Goal: Transaction & Acquisition: Purchase product/service

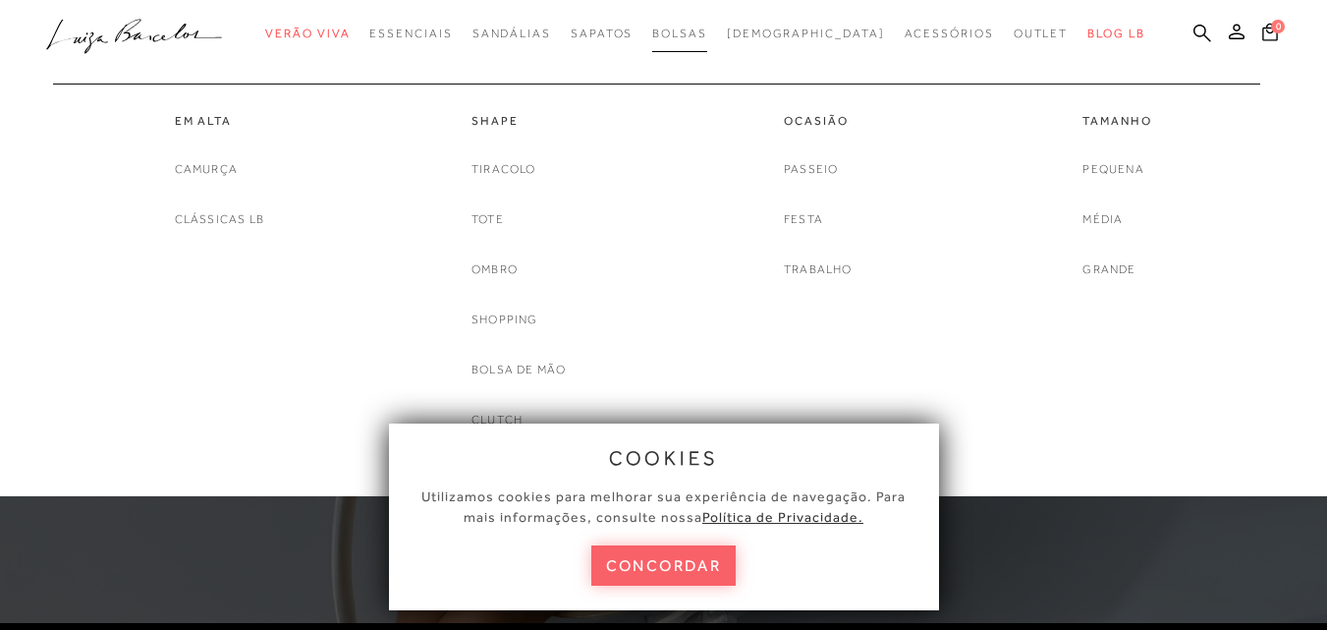
click at [696, 37] on span "Bolsas" at bounding box center [679, 34] width 55 height 14
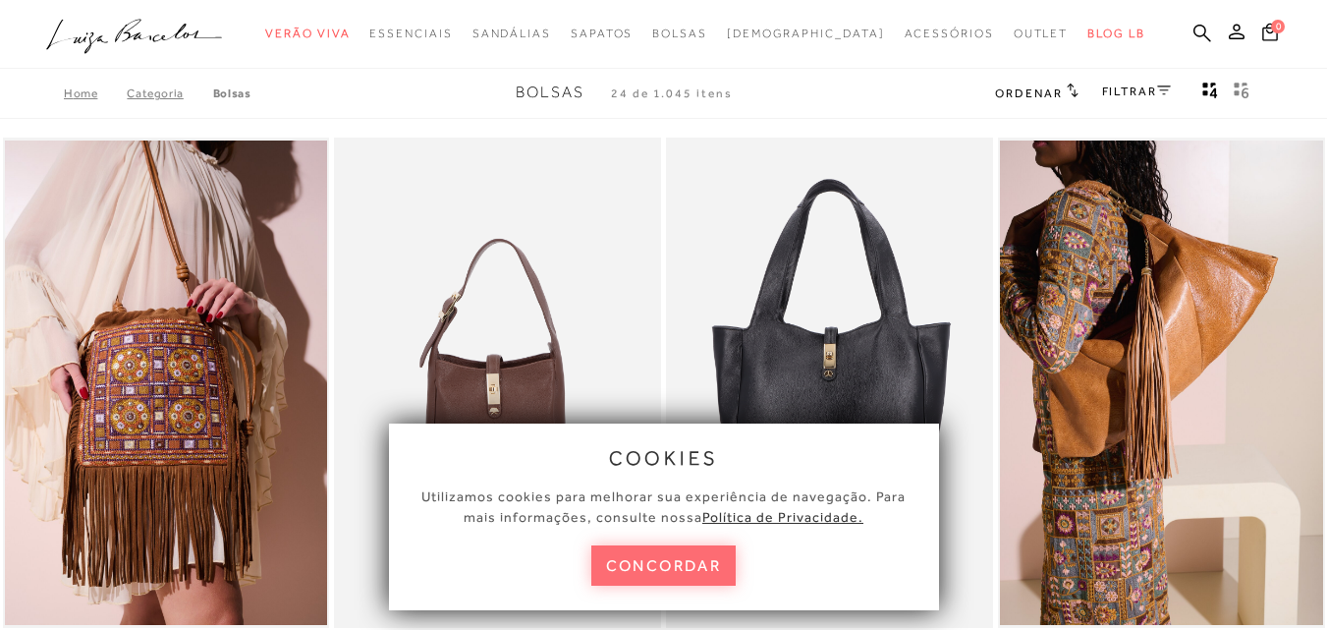
click at [664, 570] on button "concordar" at bounding box center [663, 565] width 145 height 40
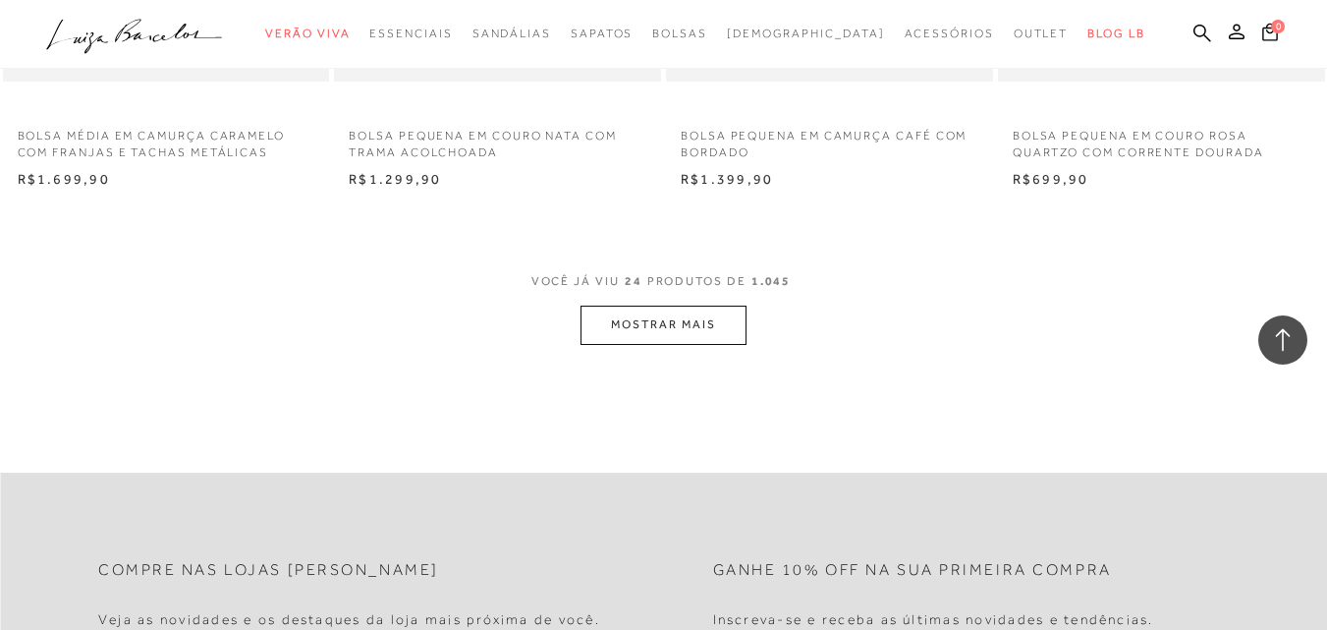
scroll to position [3673, 0]
click at [603, 321] on button "MOSTRAR MAIS" at bounding box center [662, 321] width 165 height 38
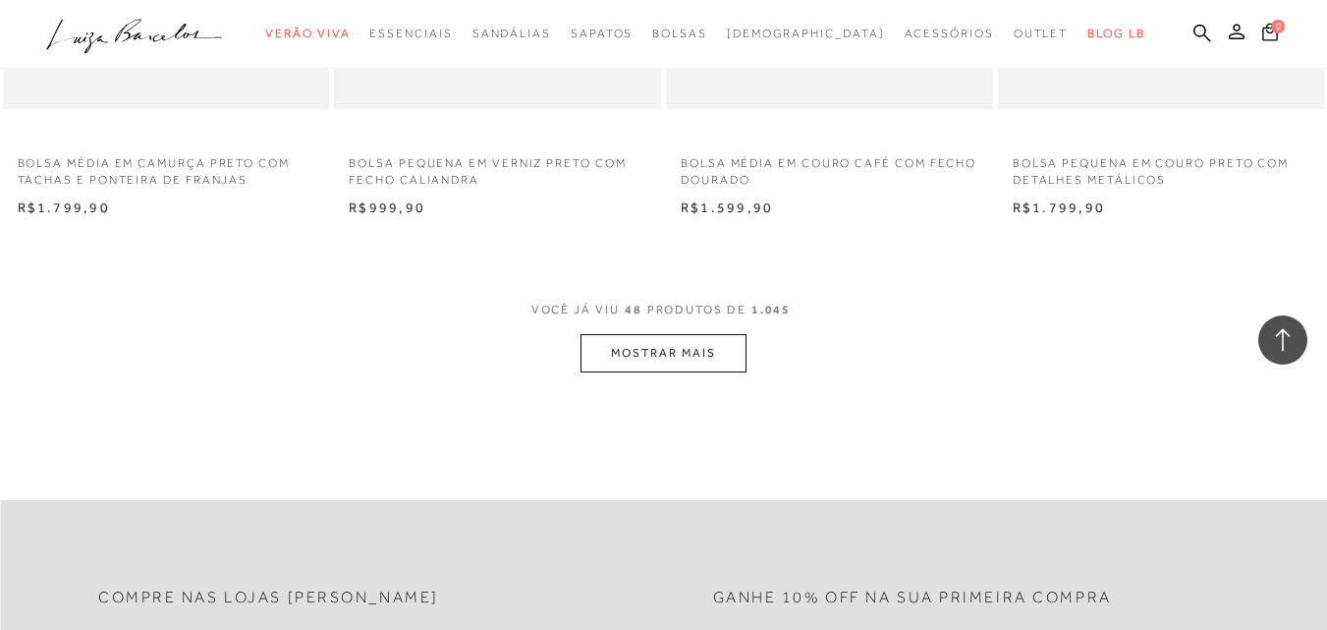
scroll to position [7405, 0]
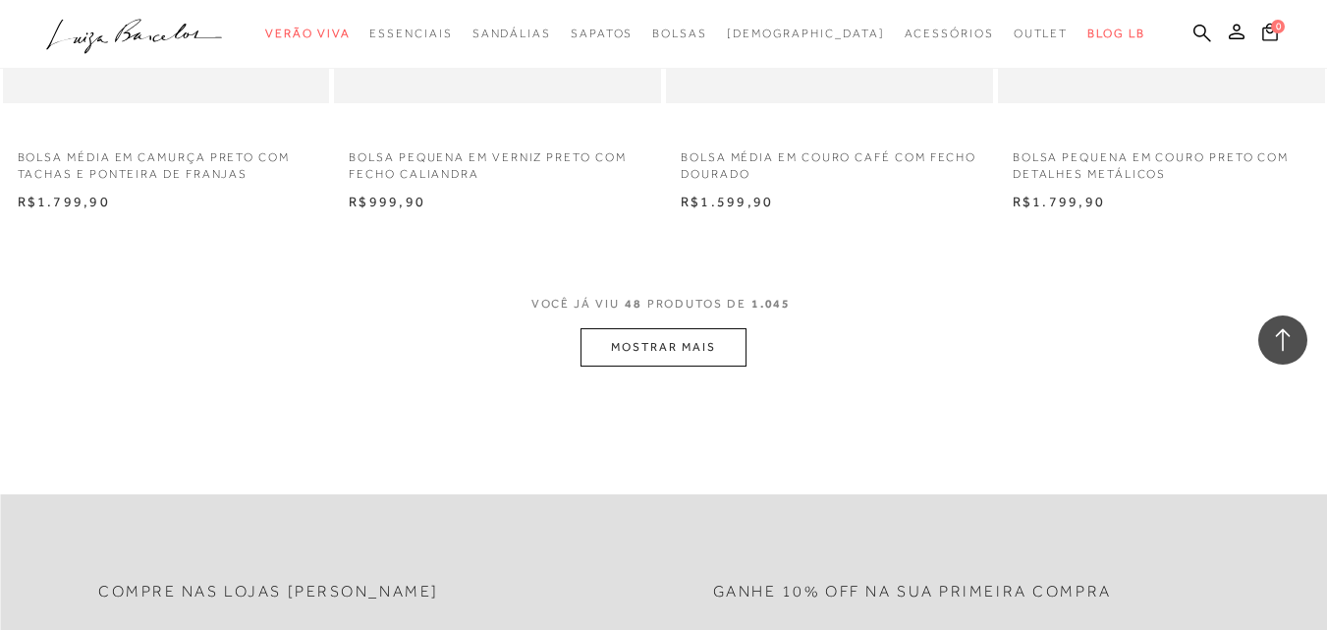
click at [666, 344] on button "MOSTRAR MAIS" at bounding box center [662, 347] width 165 height 38
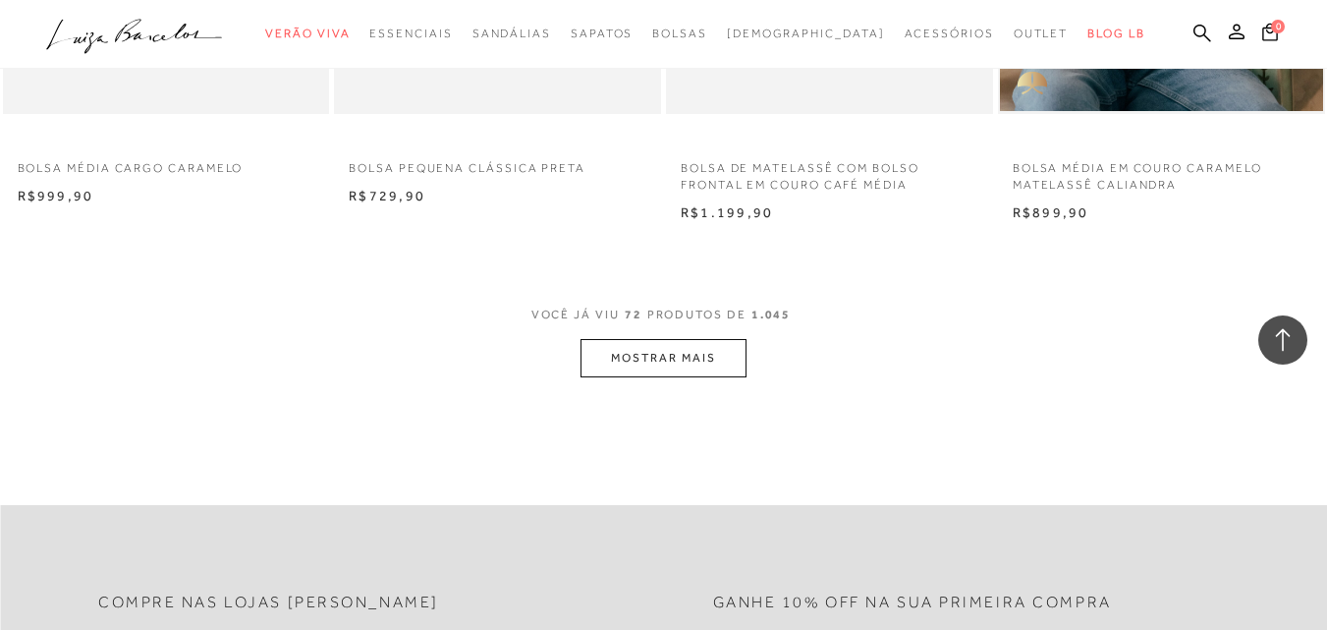
scroll to position [11137, 0]
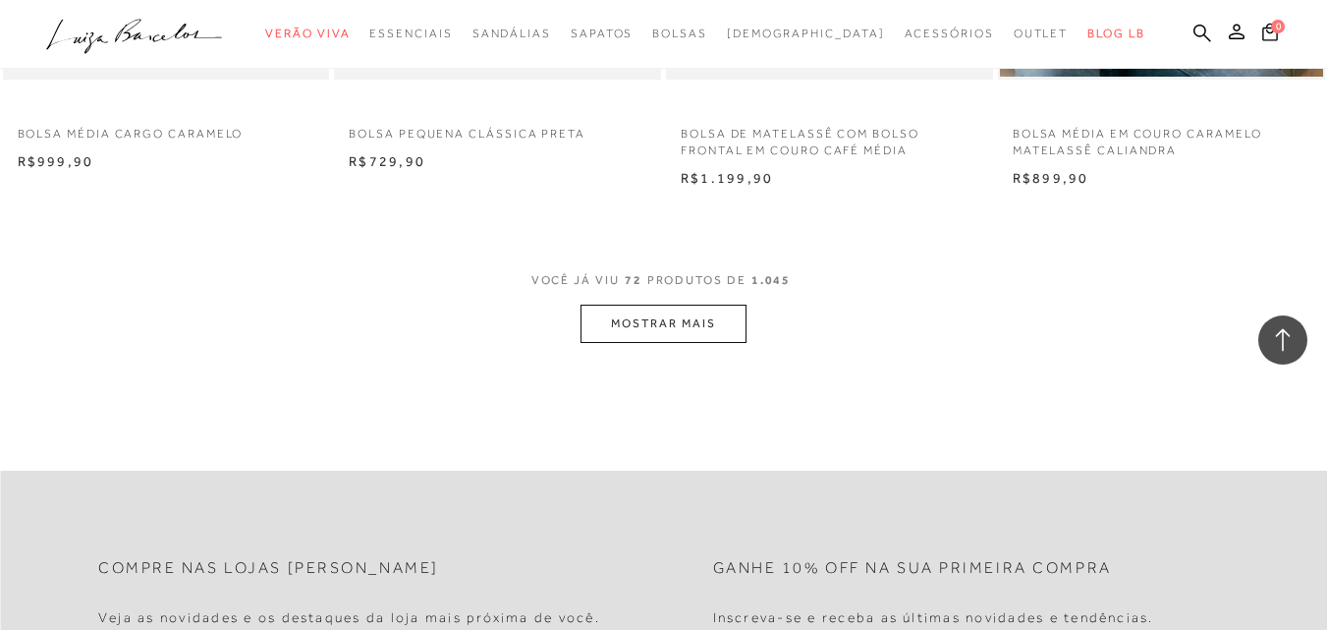
click at [611, 315] on button "MOSTRAR MAIS" at bounding box center [662, 323] width 165 height 38
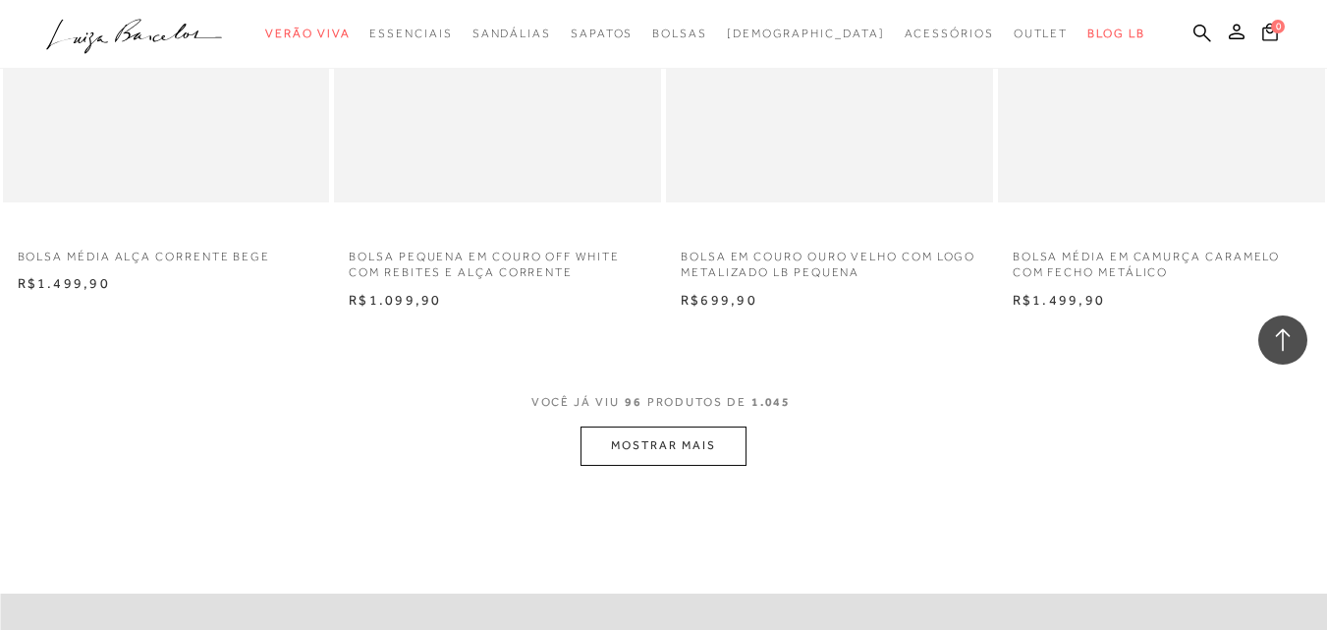
scroll to position [14771, 0]
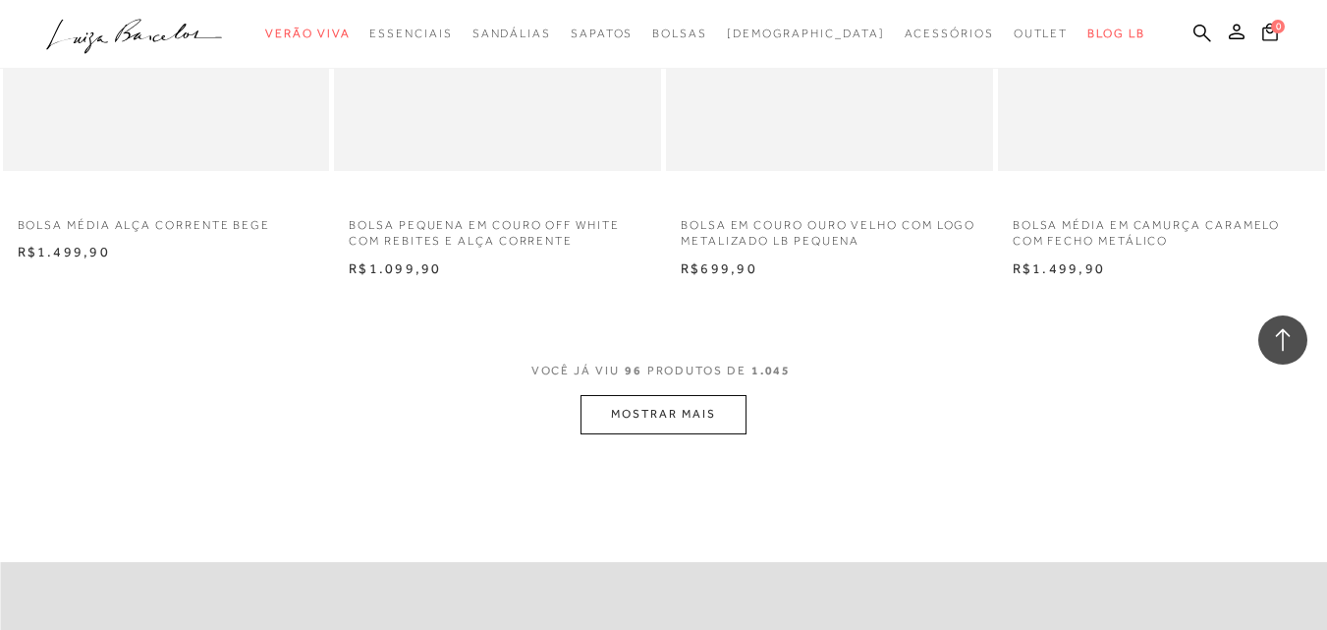
click at [650, 432] on button "MOSTRAR MAIS" at bounding box center [662, 414] width 165 height 38
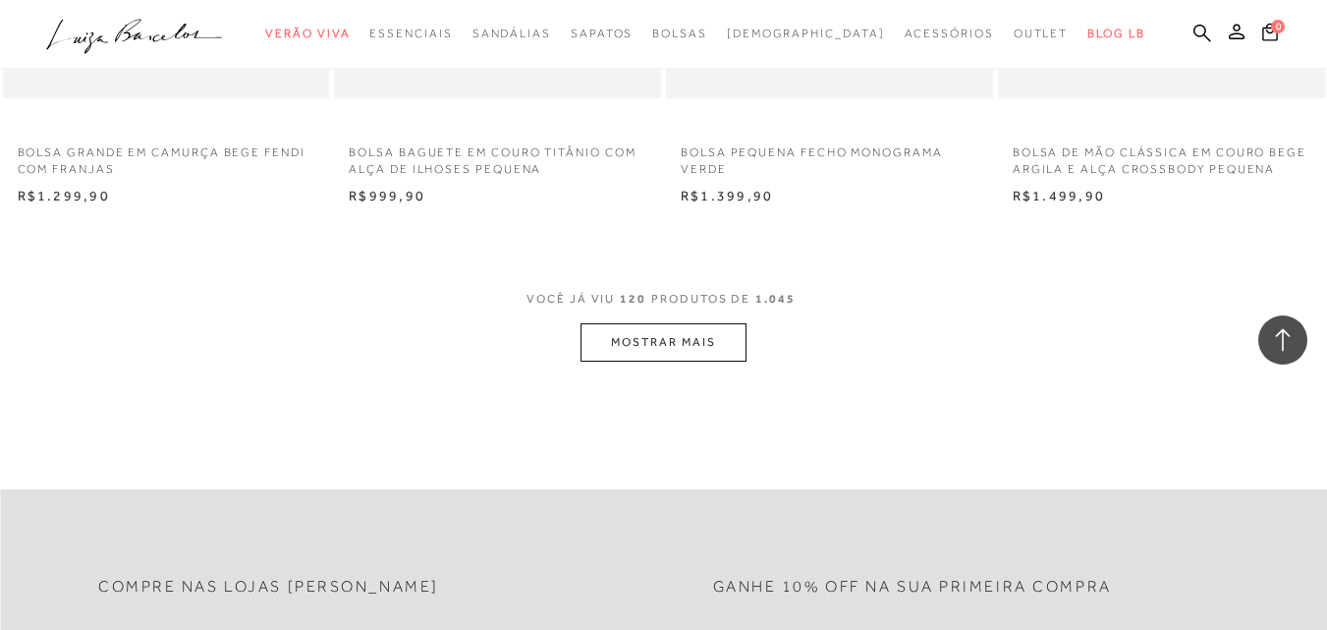
click at [719, 323] on button "MOSTRAR MAIS" at bounding box center [662, 342] width 165 height 38
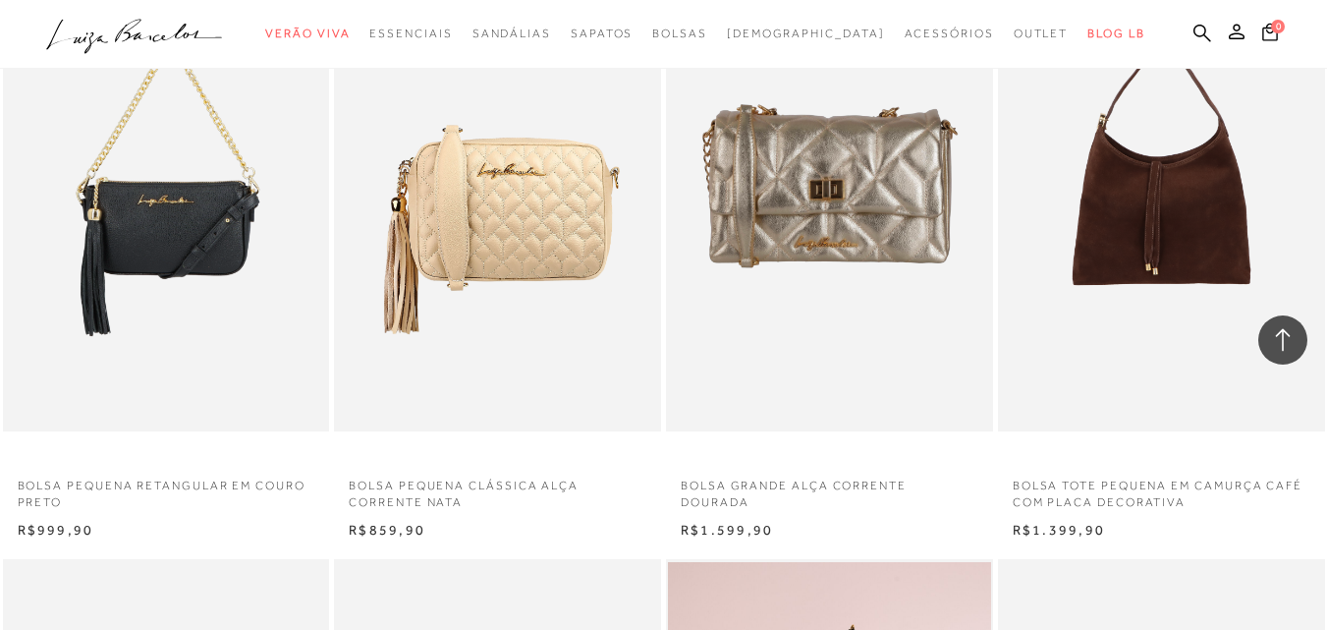
scroll to position [21547, 0]
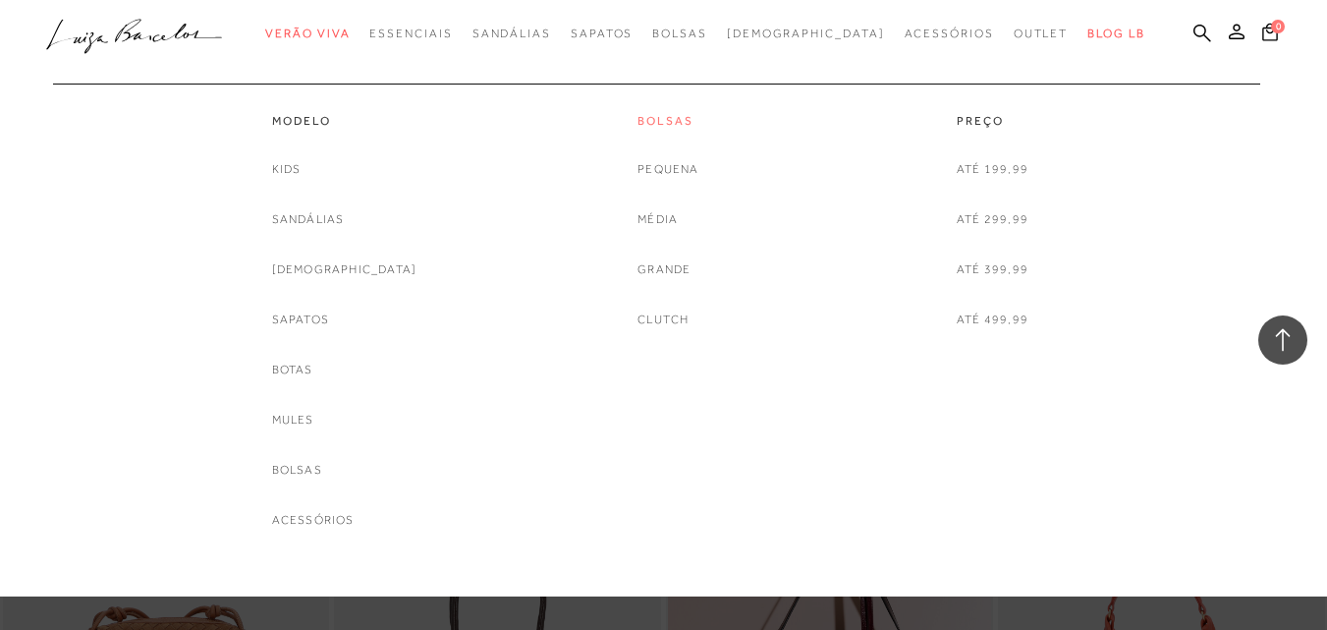
click at [682, 128] on link "Bolsas" at bounding box center [667, 121] width 61 height 17
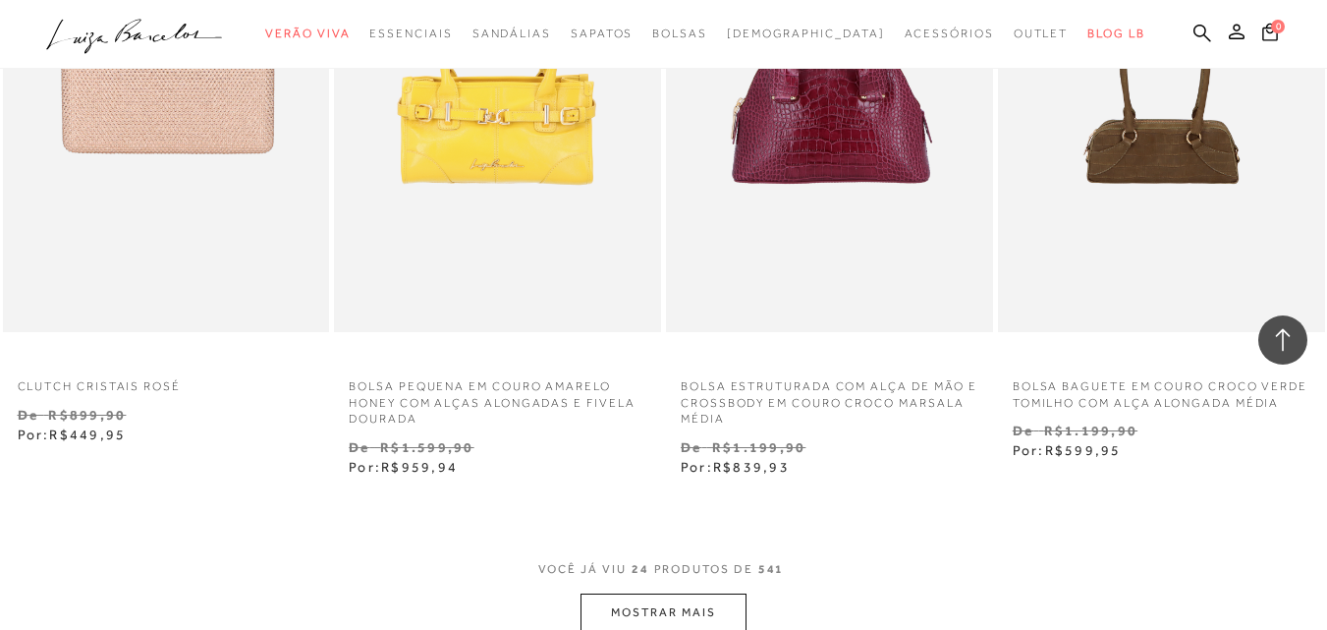
scroll to position [3732, 0]
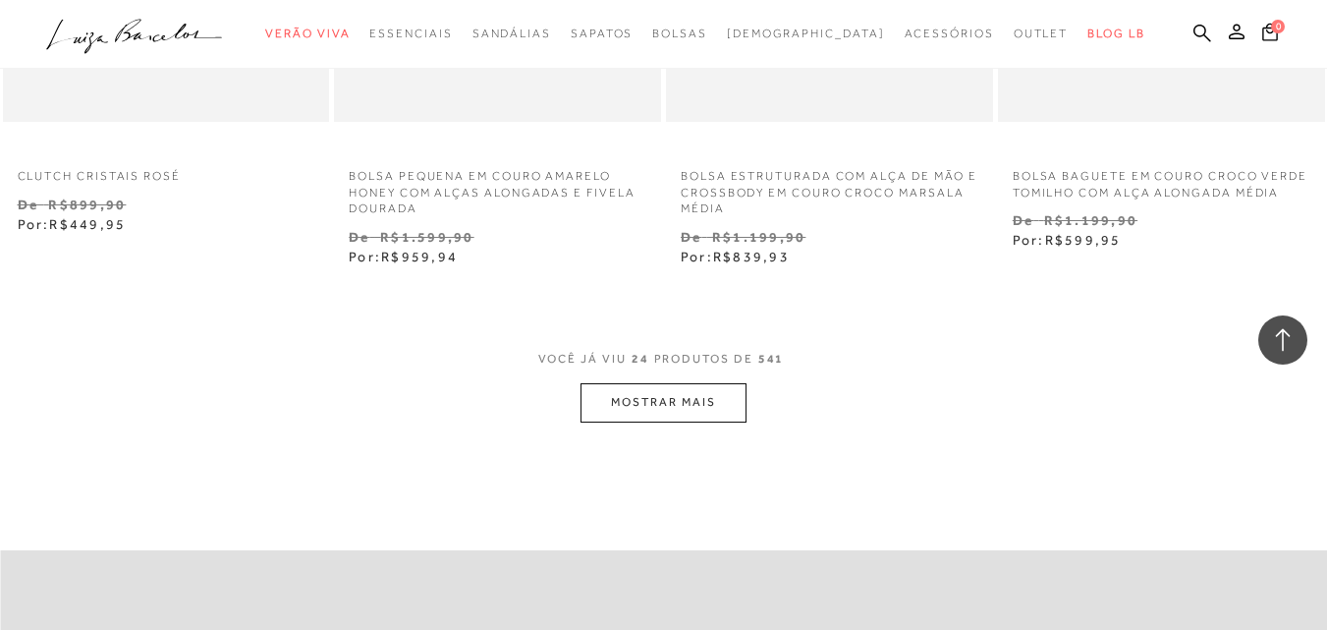
click at [656, 383] on button "MOSTRAR MAIS" at bounding box center [662, 402] width 165 height 38
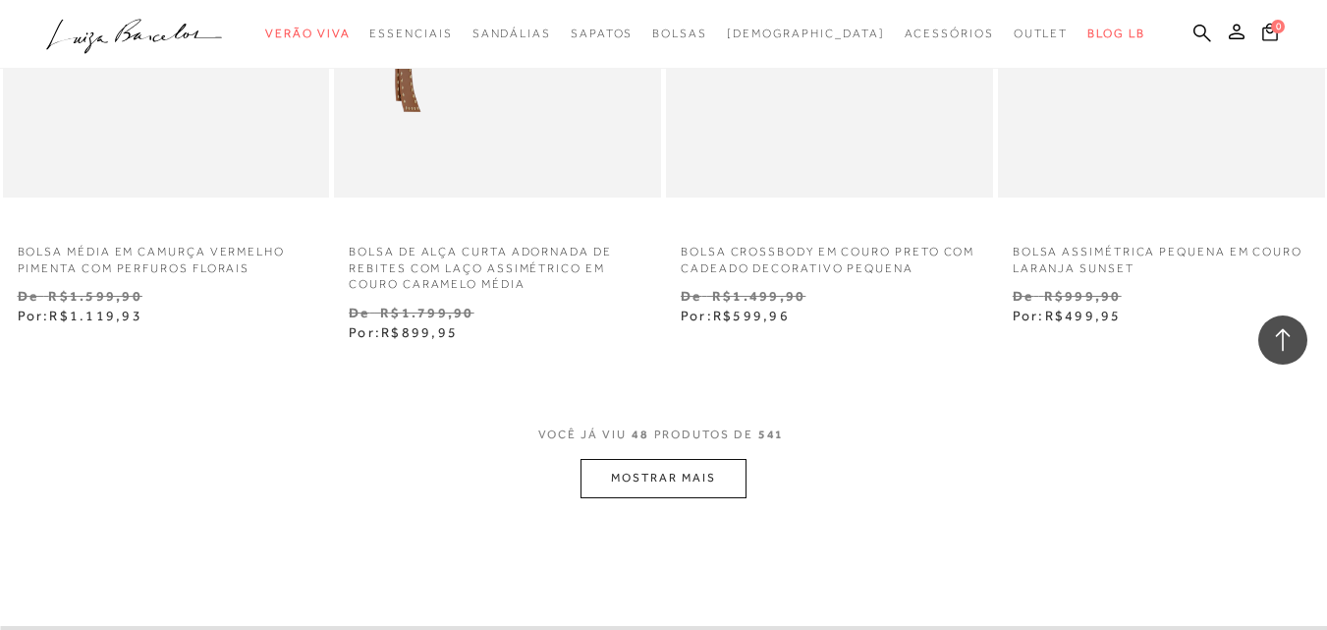
scroll to position [7660, 0]
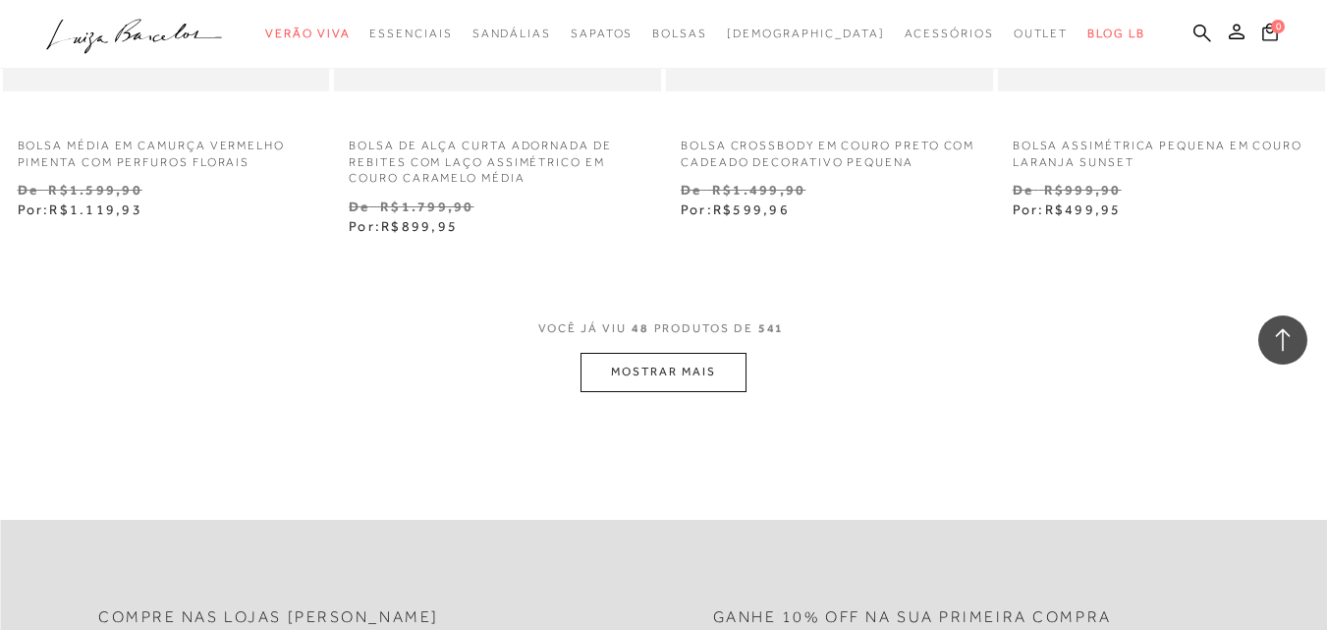
click at [696, 384] on button "MOSTRAR MAIS" at bounding box center [662, 372] width 165 height 38
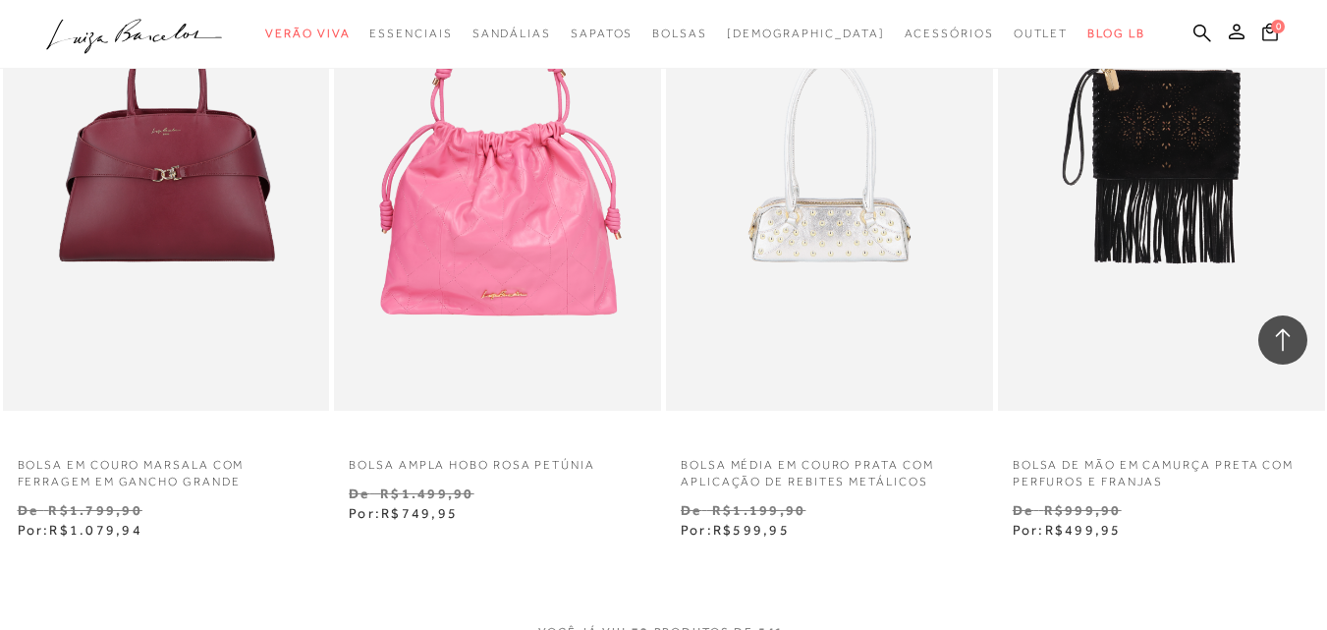
scroll to position [11490, 0]
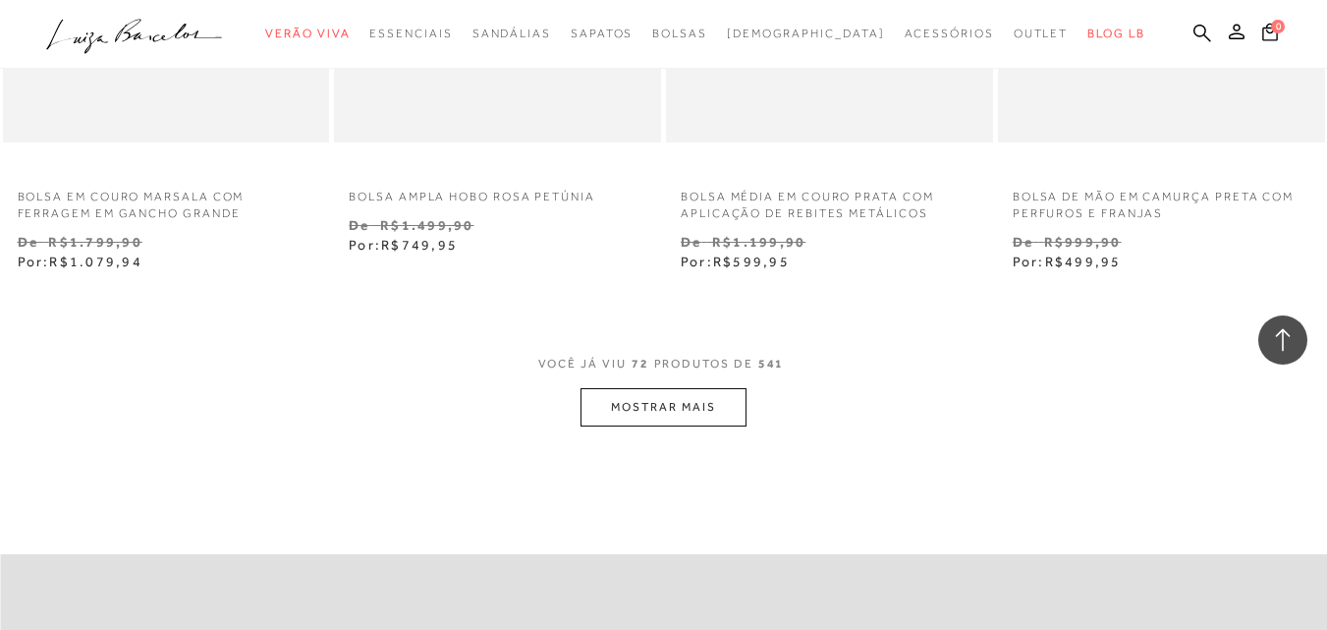
click at [654, 407] on button "MOSTRAR MAIS" at bounding box center [662, 407] width 165 height 38
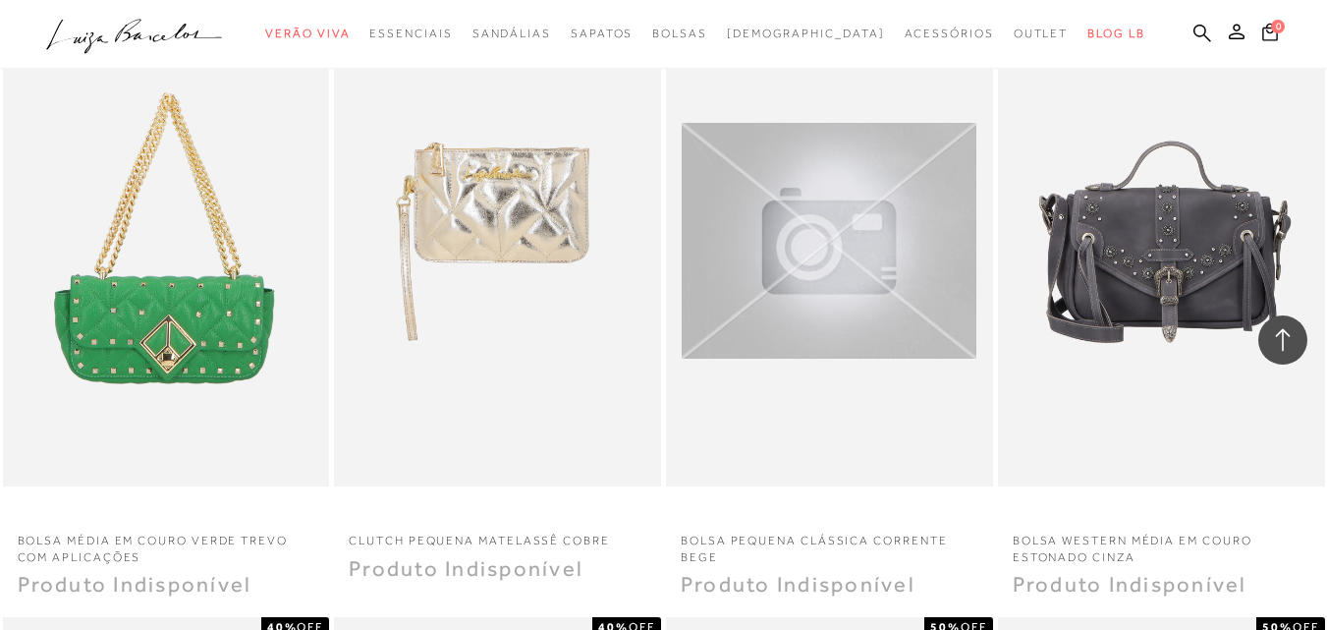
scroll to position [13160, 0]
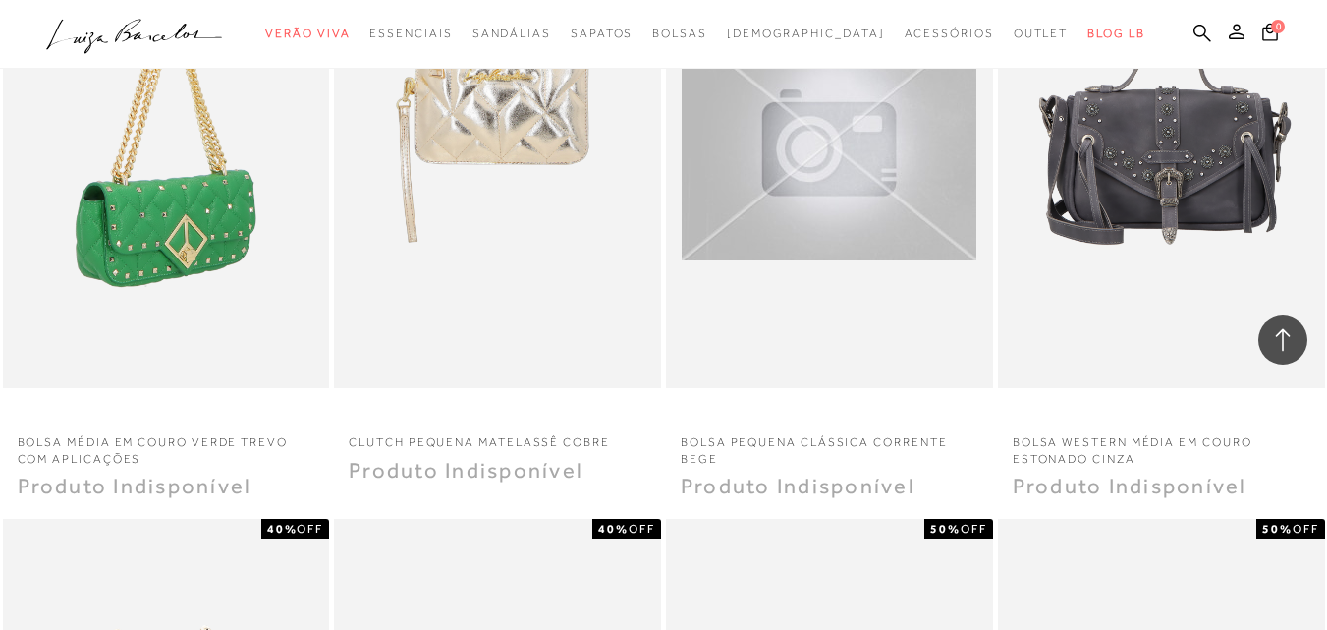
click at [220, 173] on img at bounding box center [167, 143] width 325 height 490
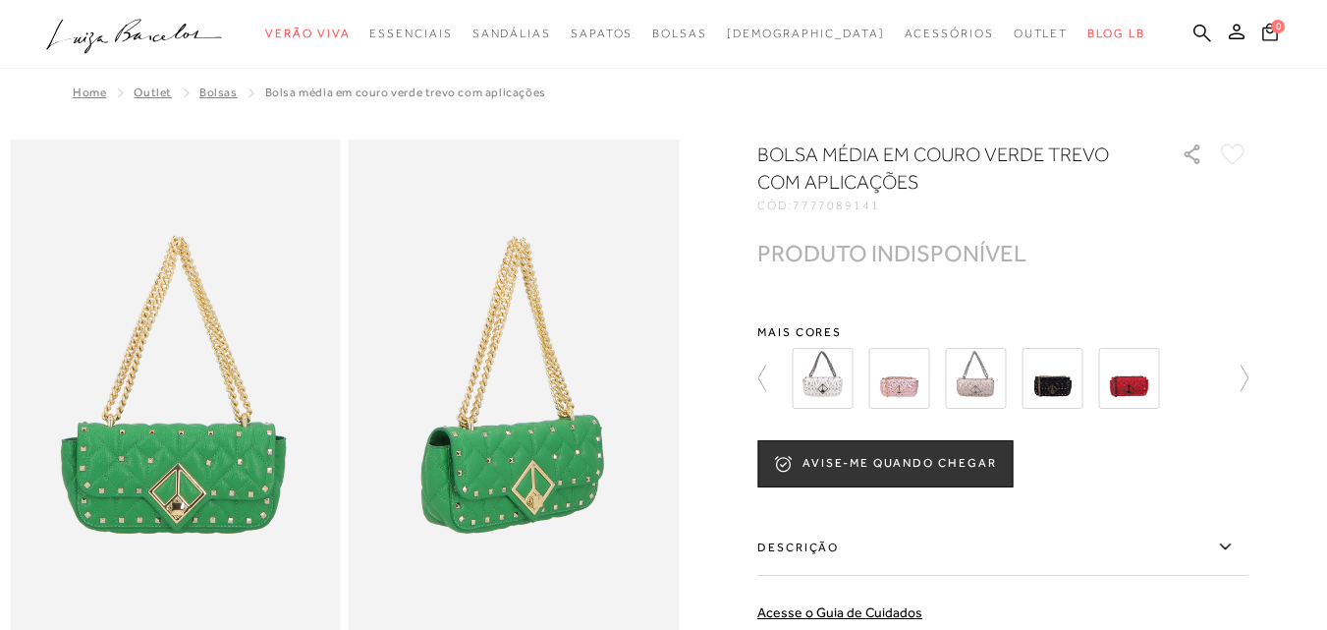
click at [833, 378] on img at bounding box center [822, 378] width 61 height 61
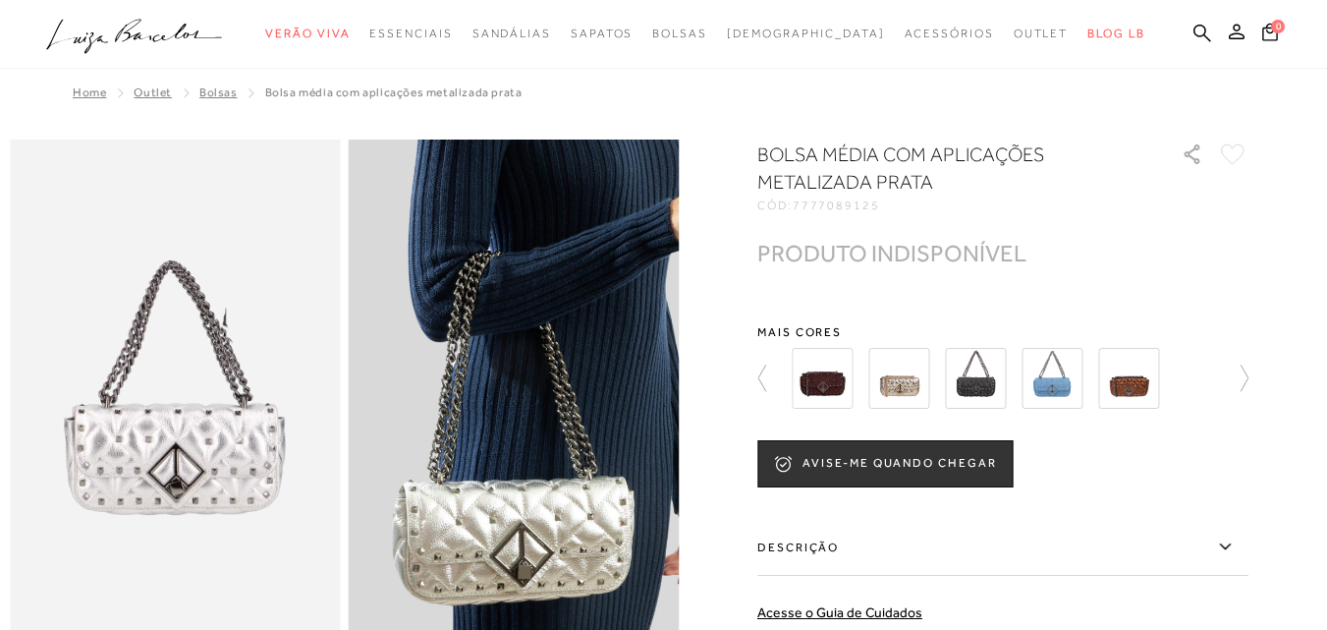
click at [908, 375] on img at bounding box center [898, 378] width 61 height 61
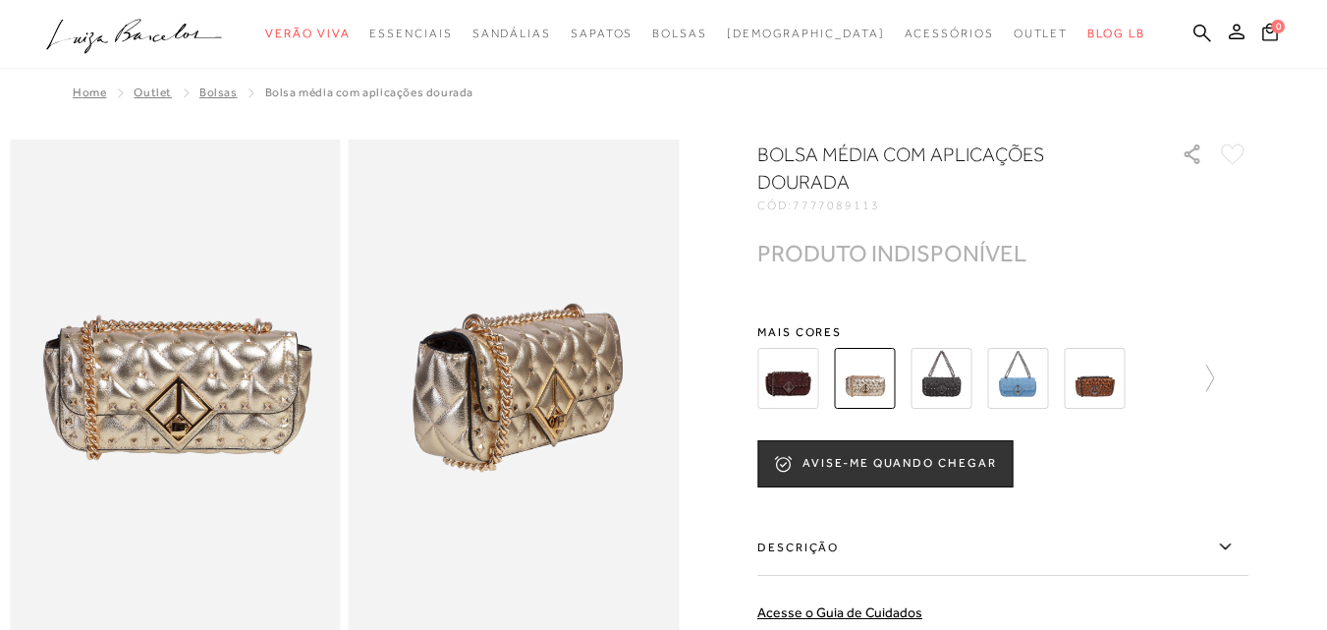
click at [949, 369] on img at bounding box center [940, 378] width 61 height 61
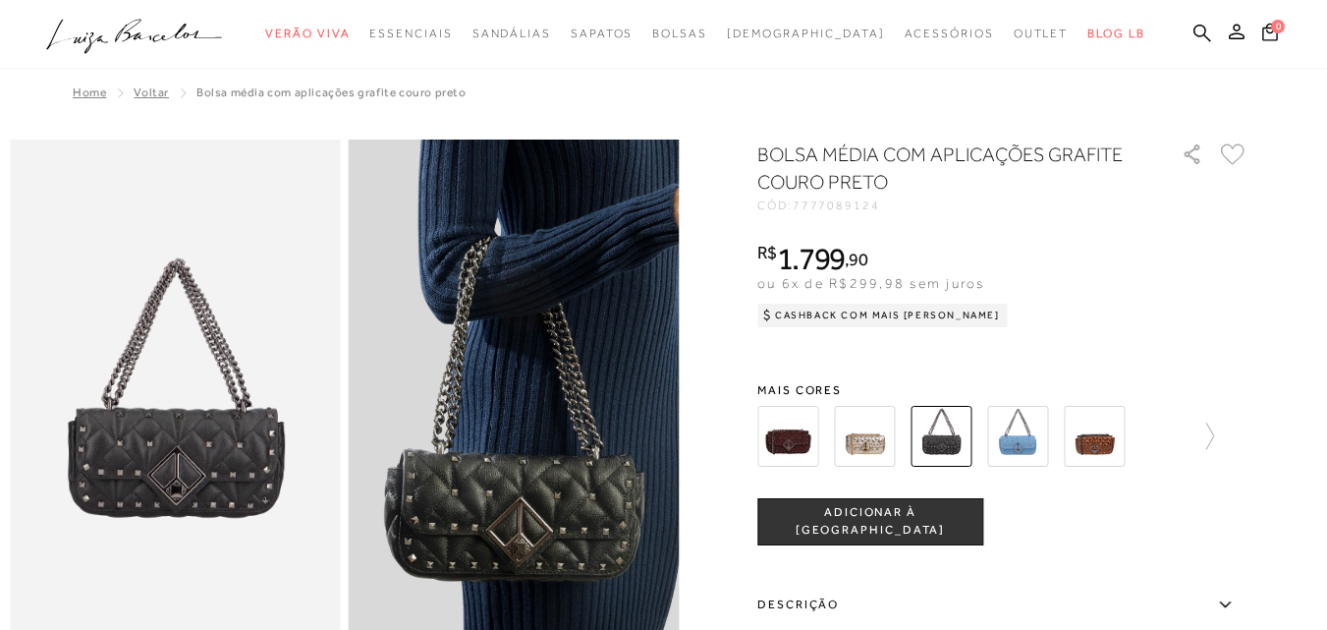
click at [1108, 440] on img at bounding box center [1094, 436] width 61 height 61
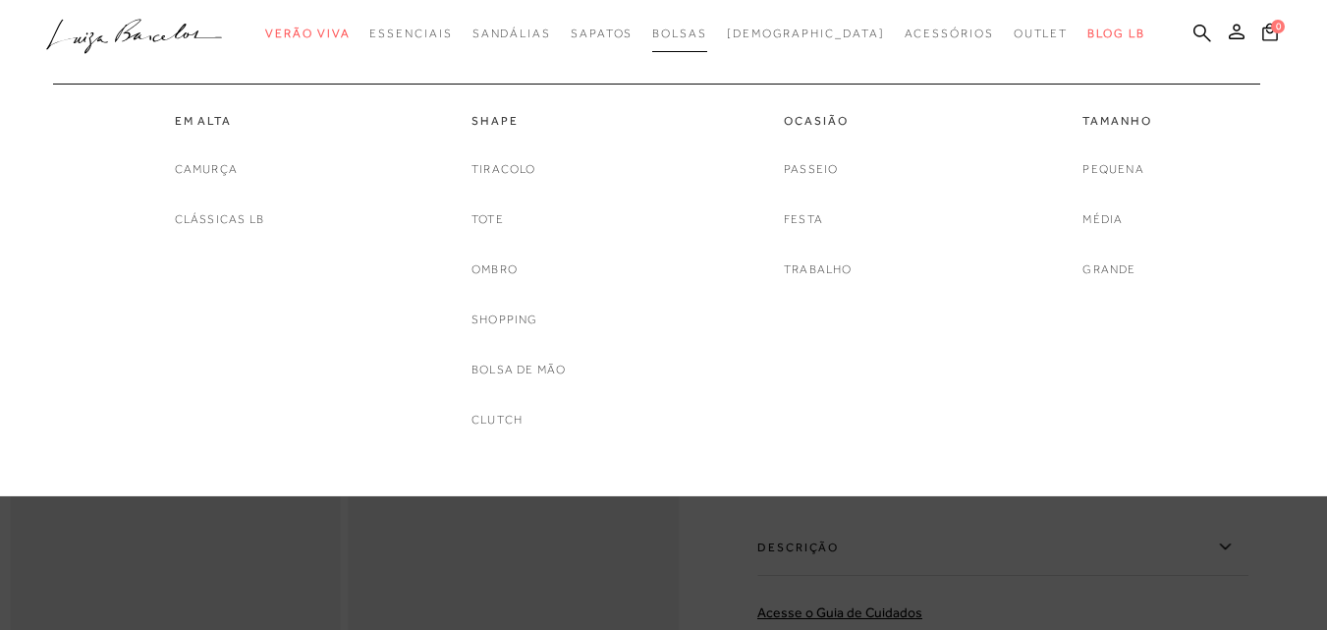
click at [707, 32] on span "Bolsas" at bounding box center [679, 34] width 55 height 14
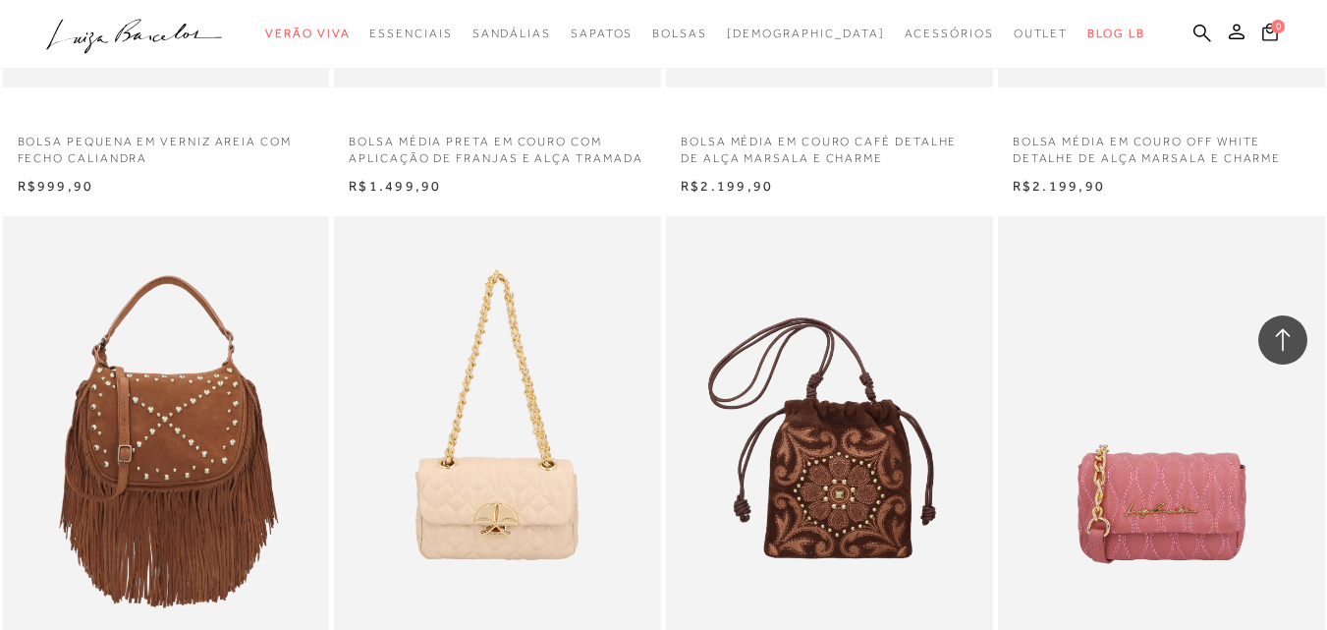
scroll to position [3437, 0]
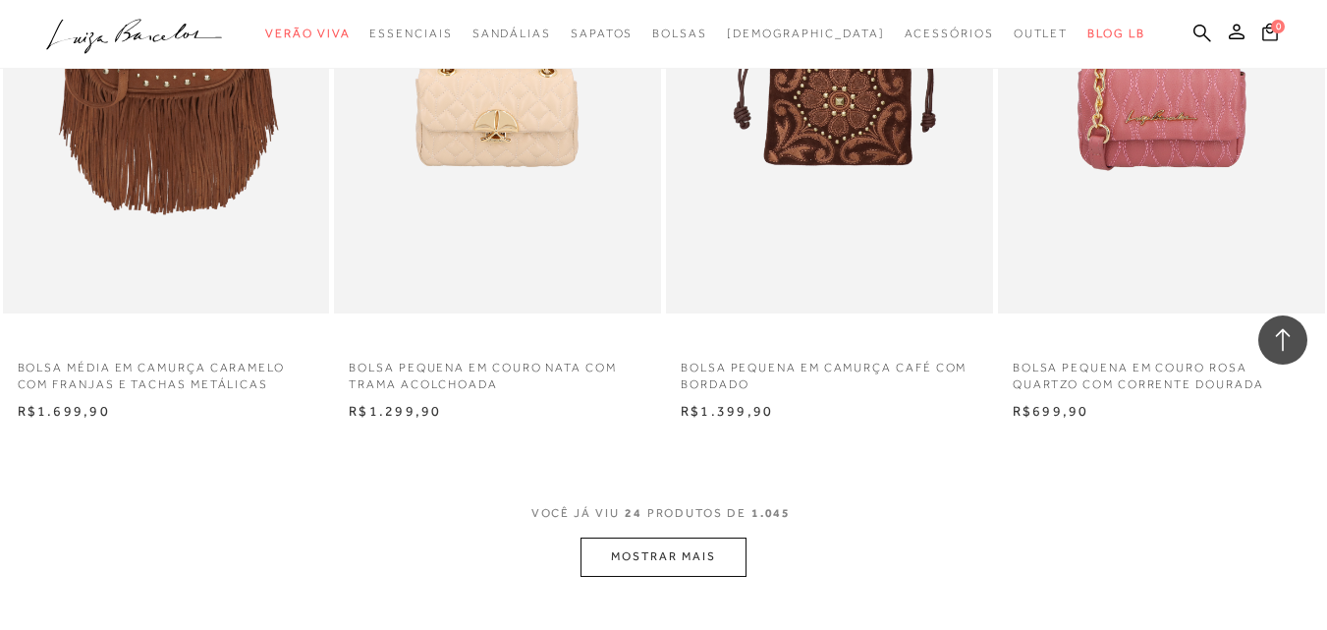
click at [608, 553] on button "MOSTRAR MAIS" at bounding box center [662, 556] width 165 height 38
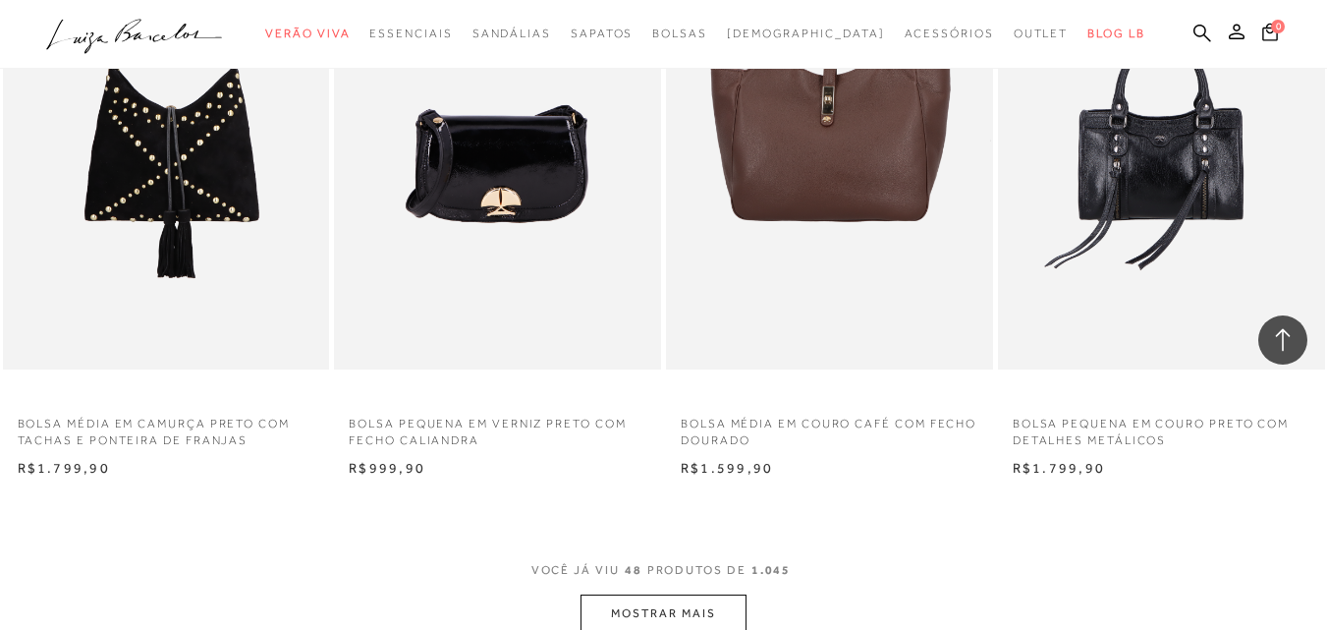
scroll to position [7169, 0]
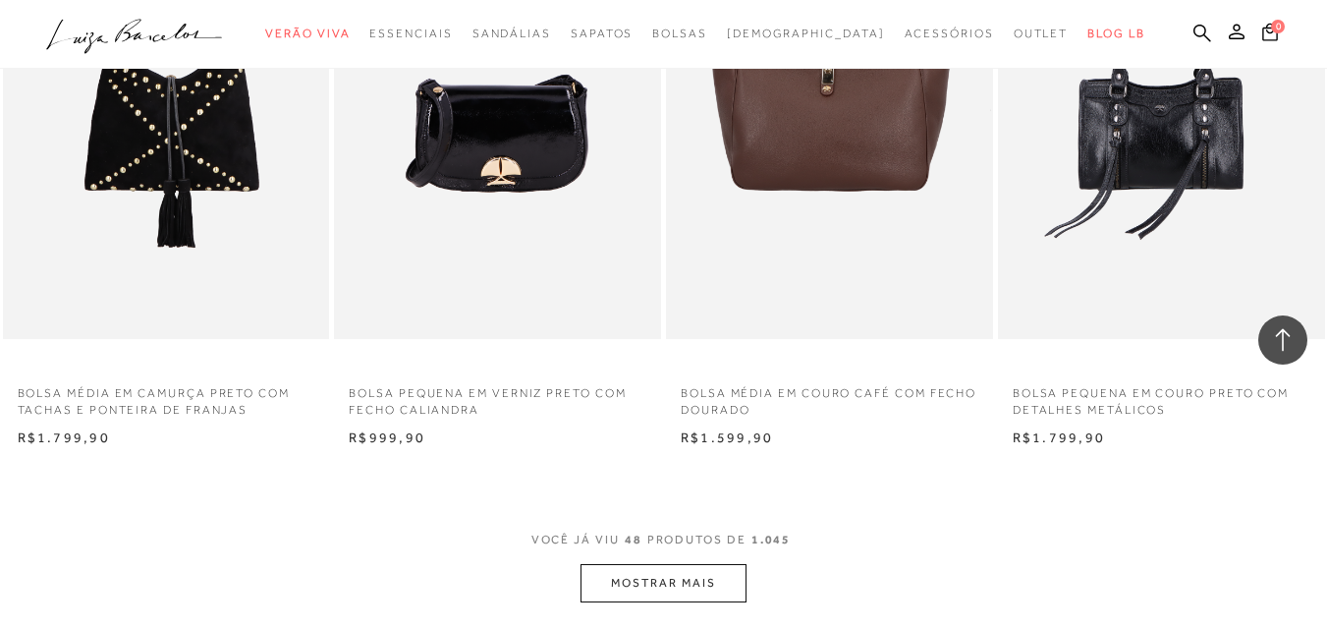
click at [611, 594] on button "MOSTRAR MAIS" at bounding box center [662, 583] width 165 height 38
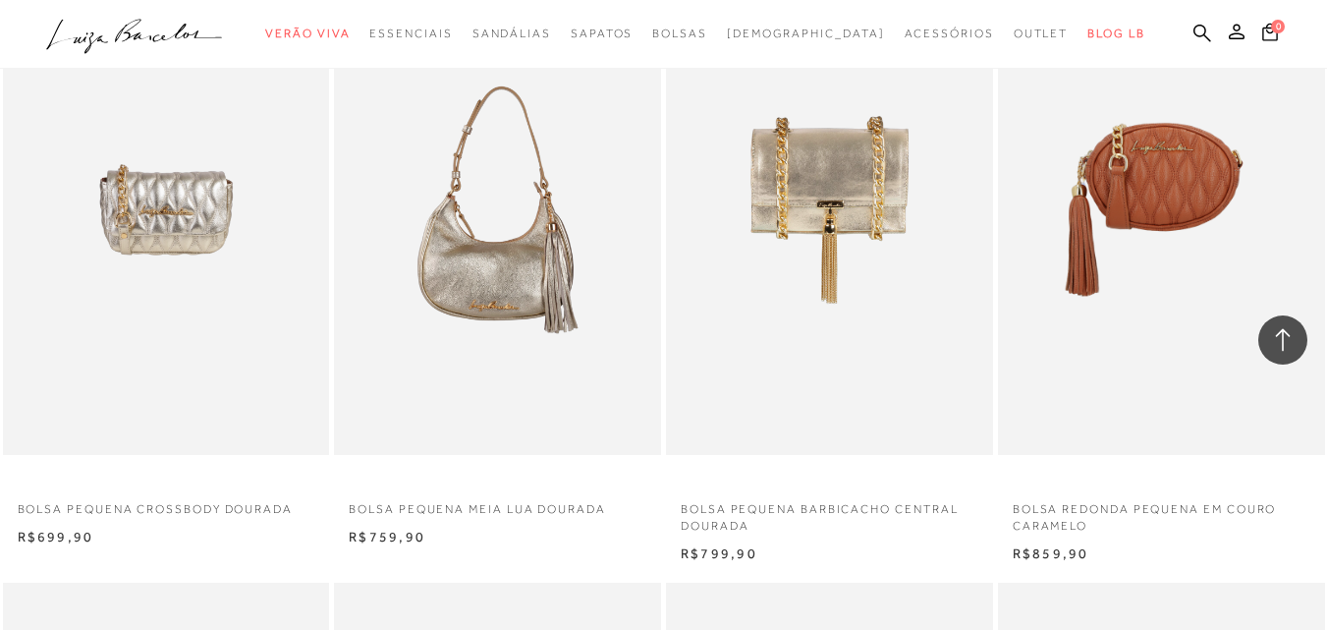
scroll to position [9526, 0]
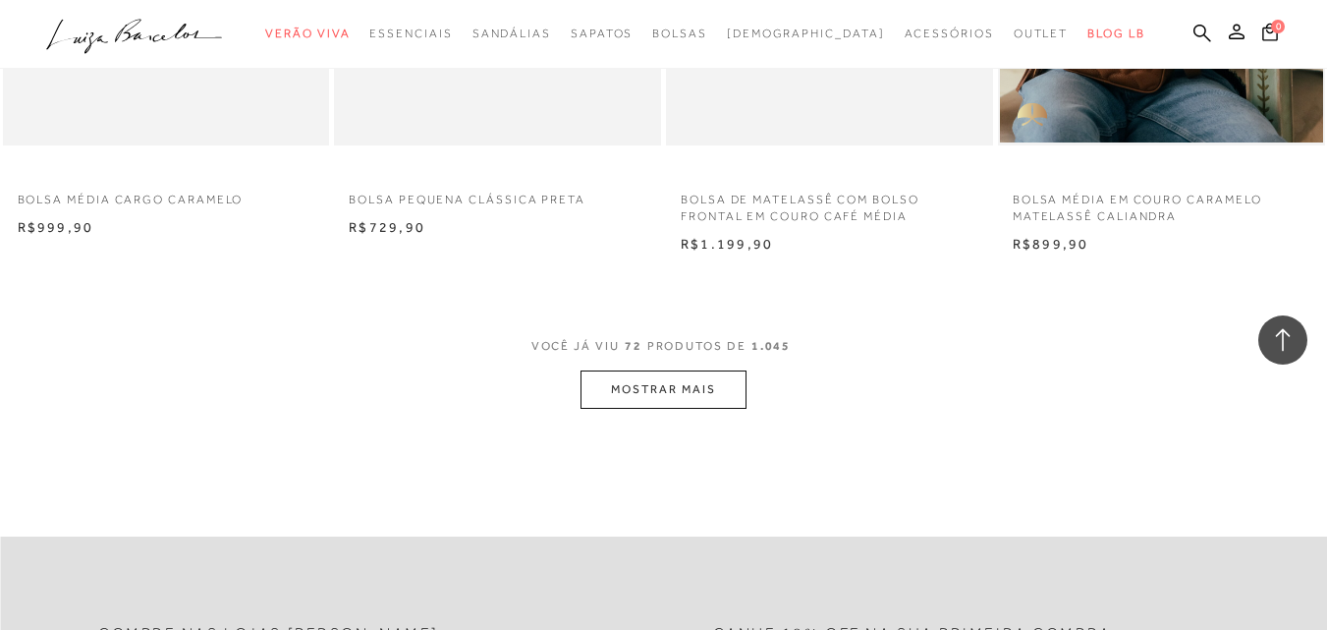
scroll to position [11098, 0]
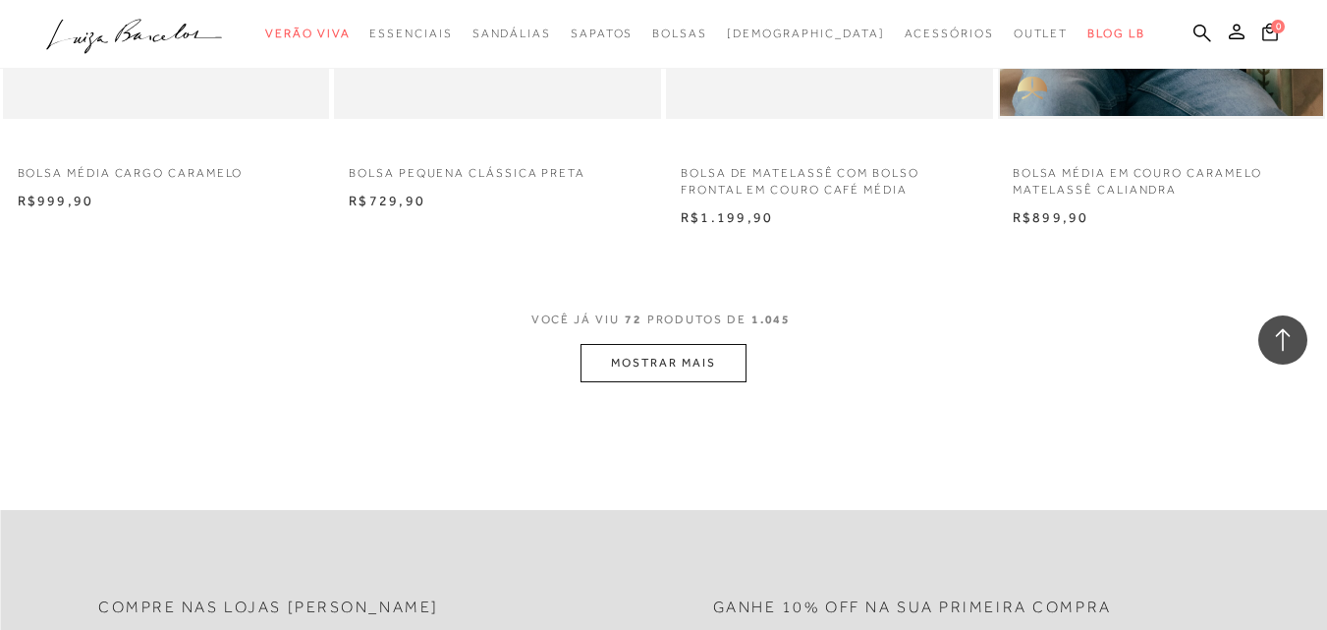
click at [684, 368] on button "MOSTRAR MAIS" at bounding box center [662, 363] width 165 height 38
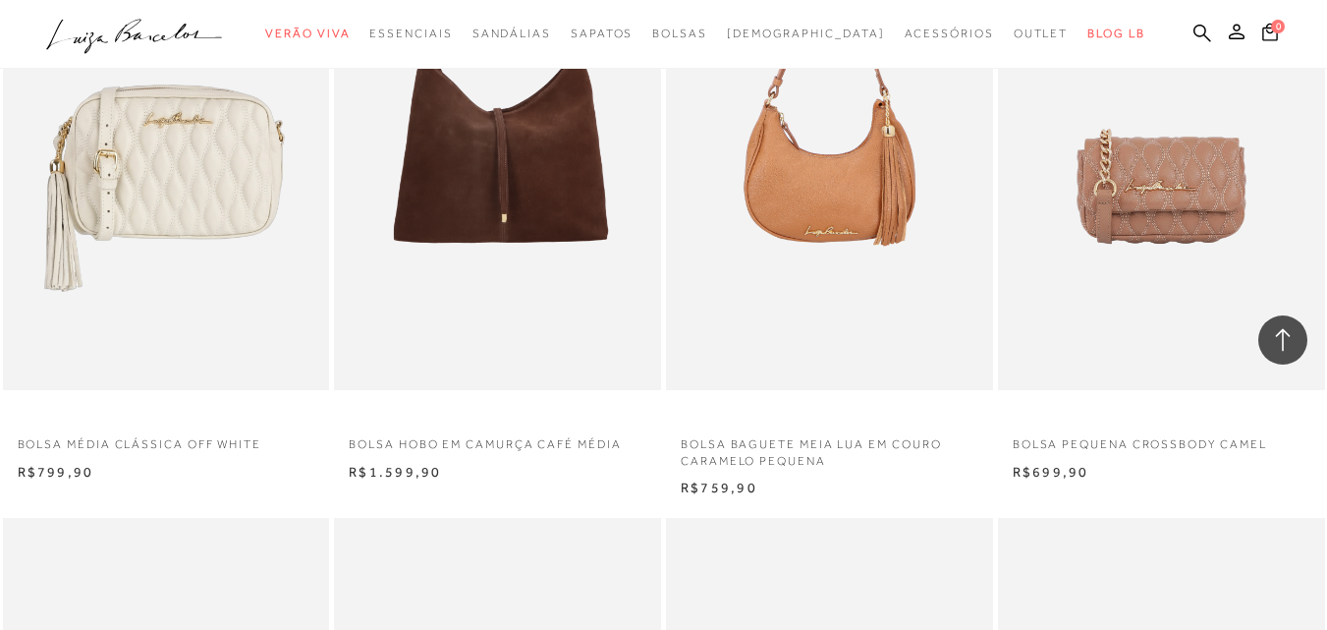
scroll to position [12669, 0]
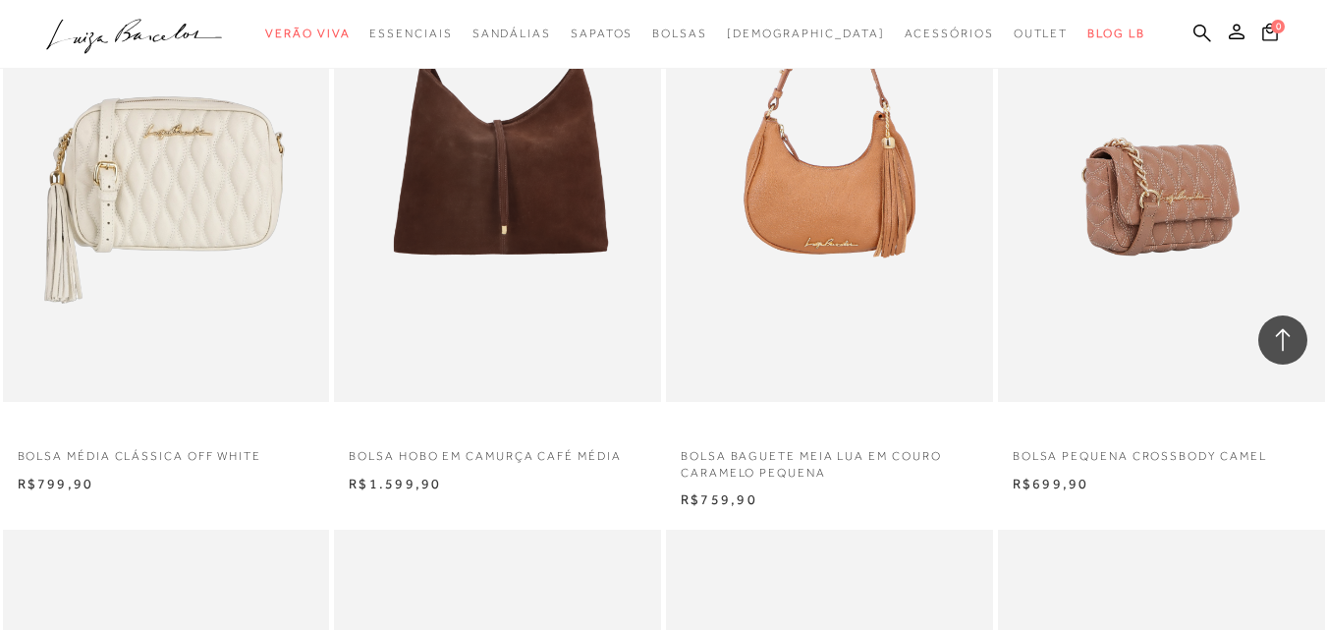
click at [1124, 260] on img at bounding box center [1162, 157] width 325 height 490
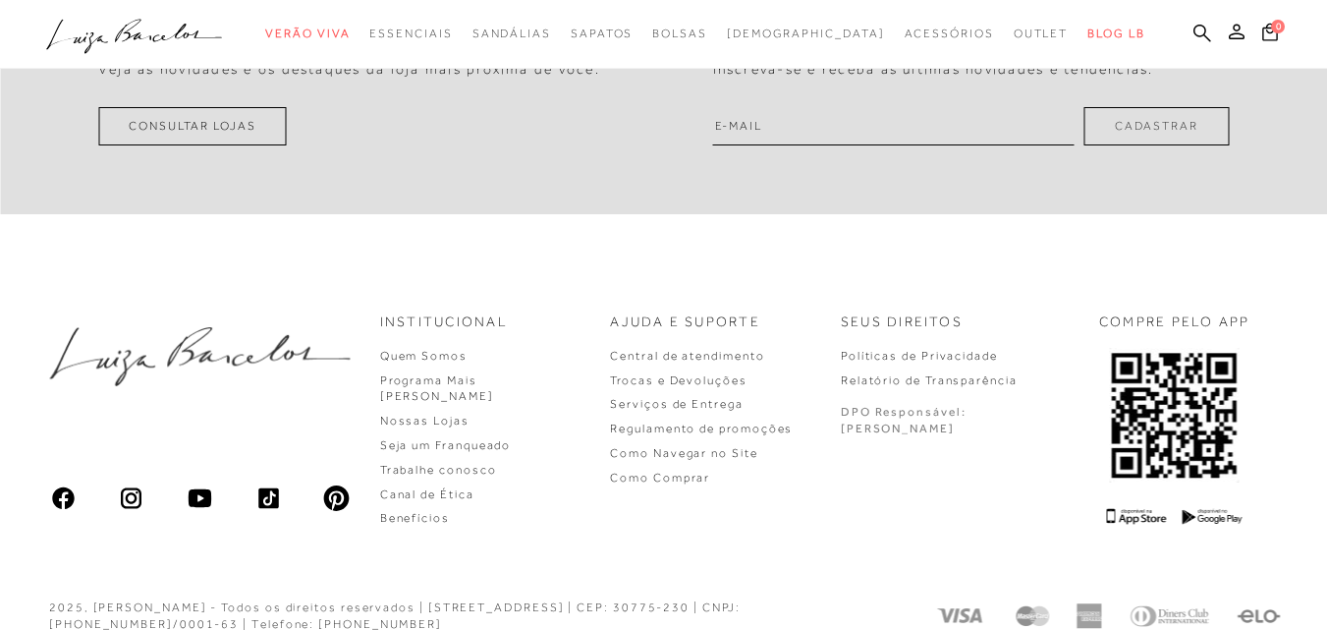
scroll to position [1277, 0]
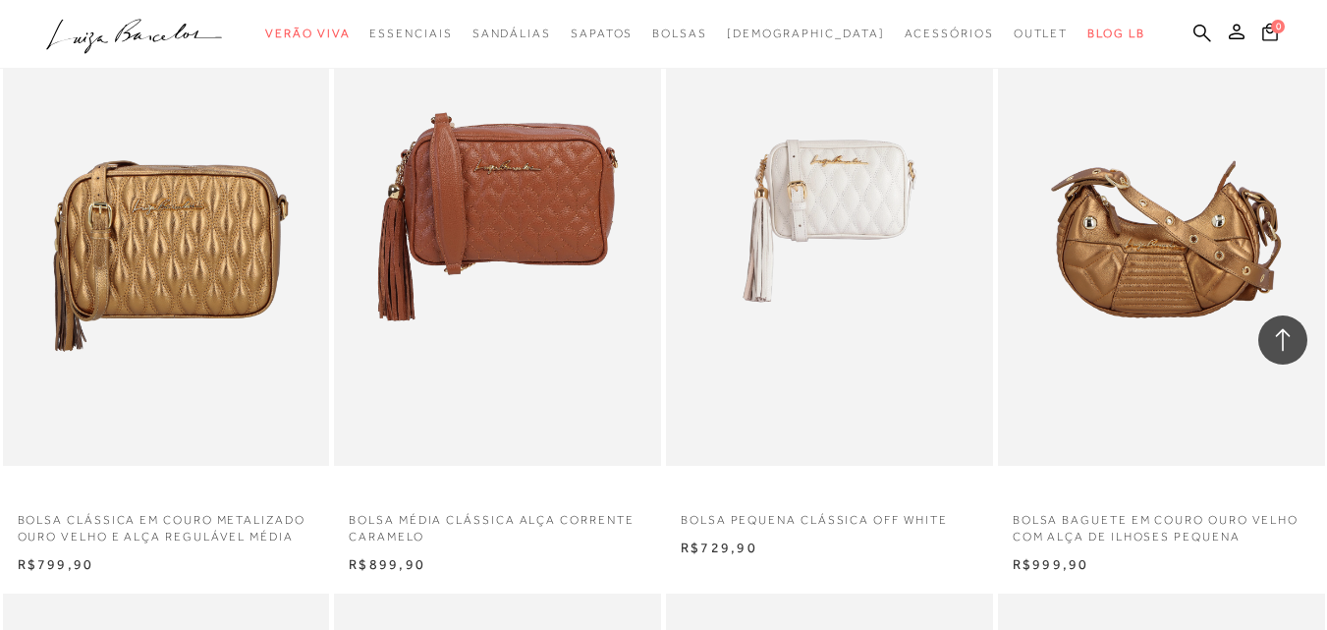
scroll to position [13258, 0]
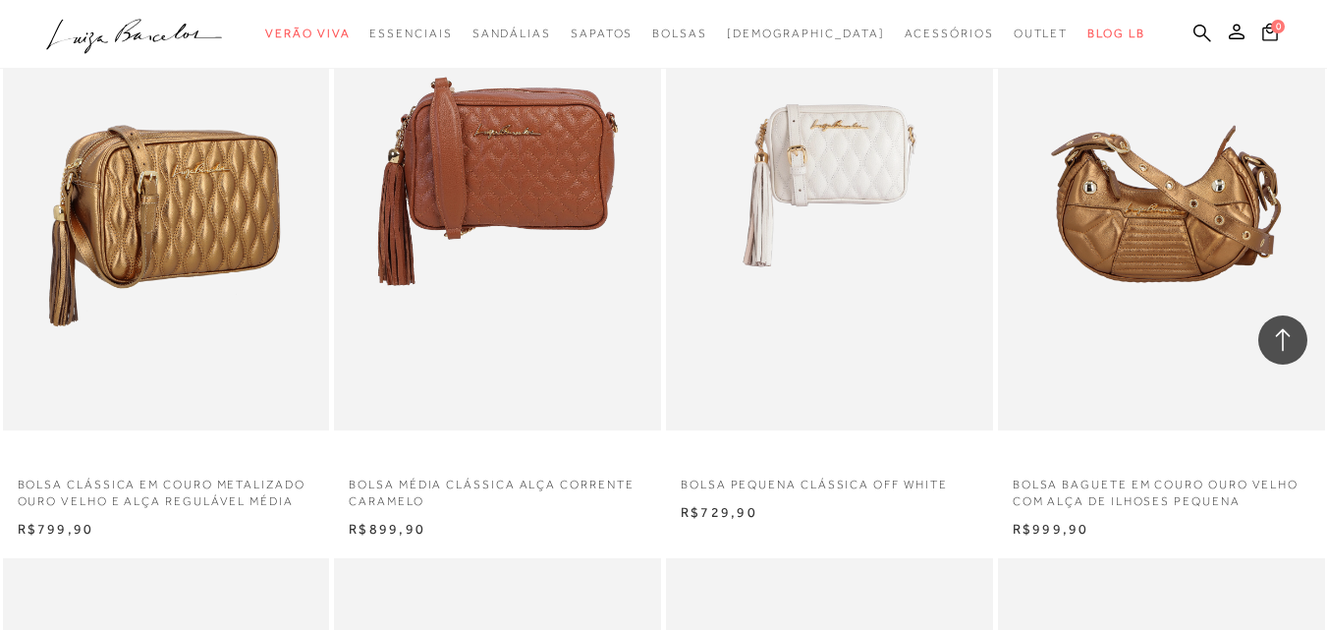
click at [206, 251] on img at bounding box center [167, 185] width 325 height 490
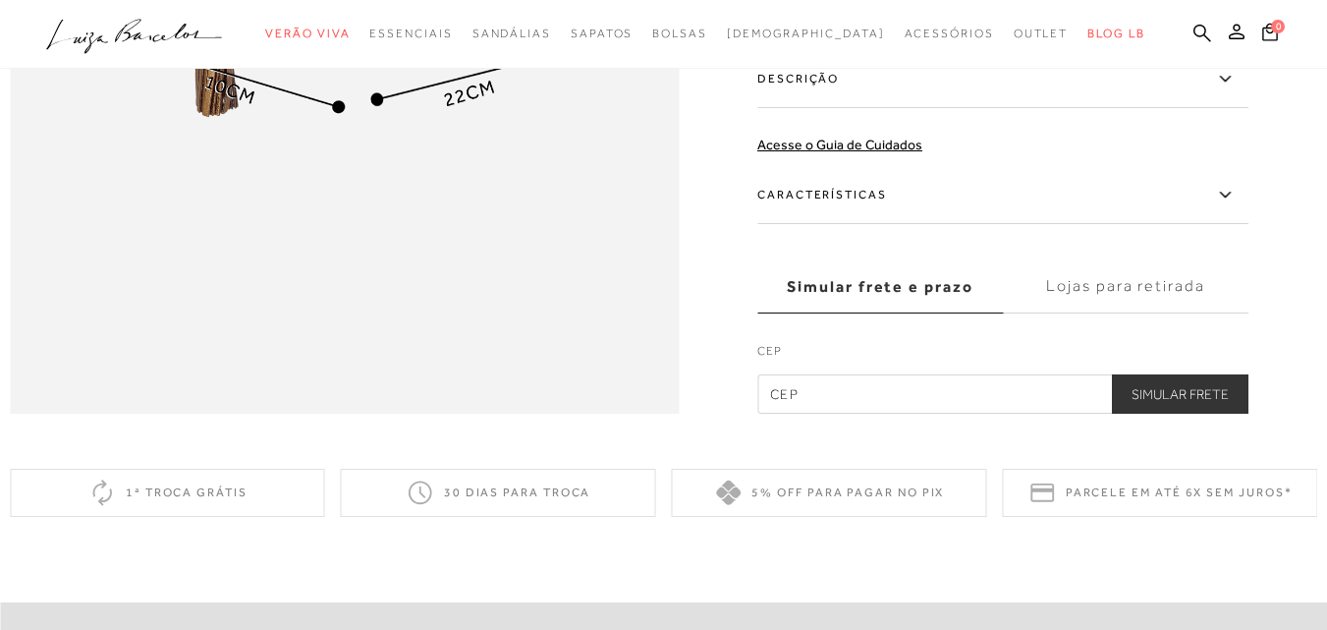
scroll to position [1571, 0]
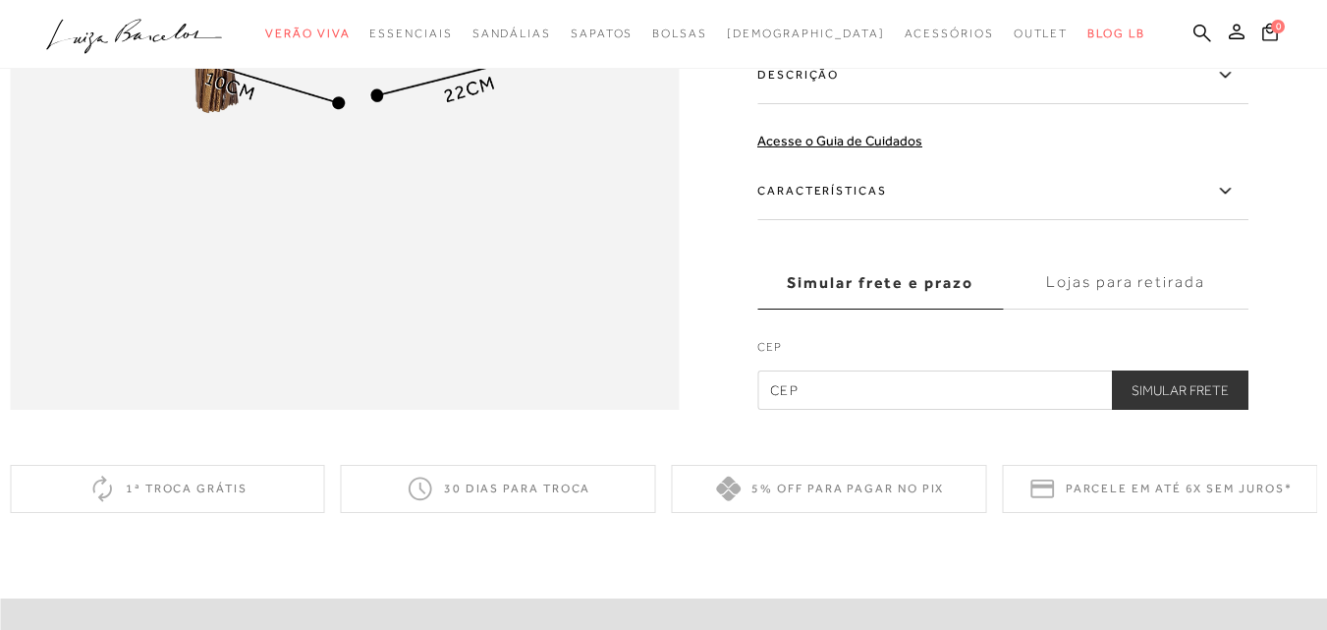
click at [828, 365] on label "CEP" at bounding box center [1002, 351] width 491 height 27
click at [827, 410] on input "text" at bounding box center [1002, 389] width 491 height 39
type input "14166-252"
click at [1112, 370] on button "Simular Frete" at bounding box center [1180, 389] width 137 height 39
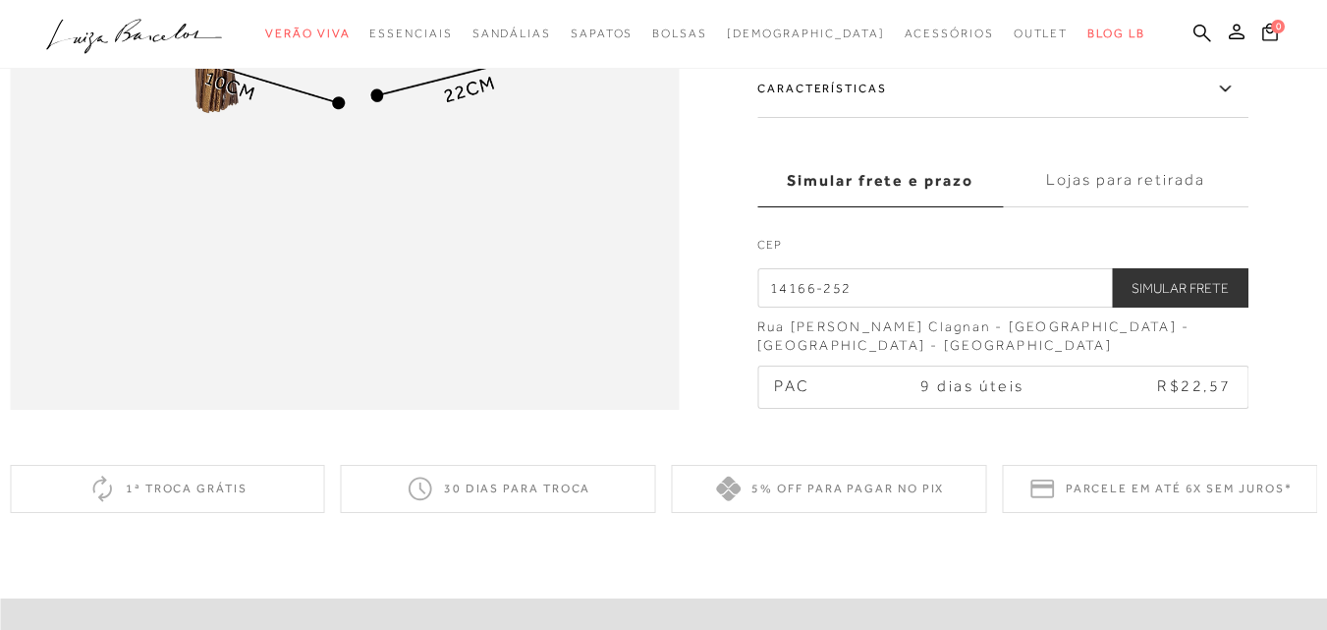
click at [1210, 307] on button "Simular Frete" at bounding box center [1180, 287] width 137 height 39
click at [1160, 356] on div "Rua Maria Aparecida Clagnan - Jardim Paraíso - Sertãozinho - SP" at bounding box center [1002, 336] width 491 height 38
click at [1147, 207] on label "Lojas para retirada" at bounding box center [1126, 180] width 246 height 53
click at [0, 0] on input "Lojas para retirada" at bounding box center [0, 0] width 0 height 0
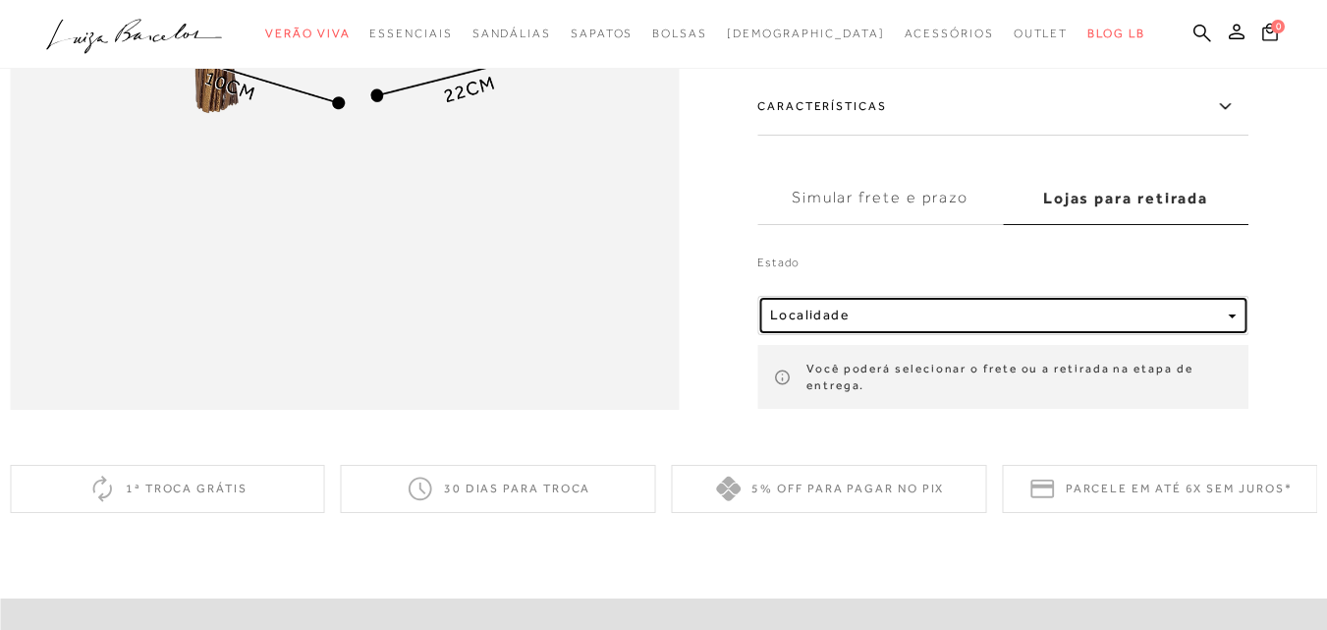
click at [914, 324] on div "Localidade" at bounding box center [995, 315] width 450 height 17
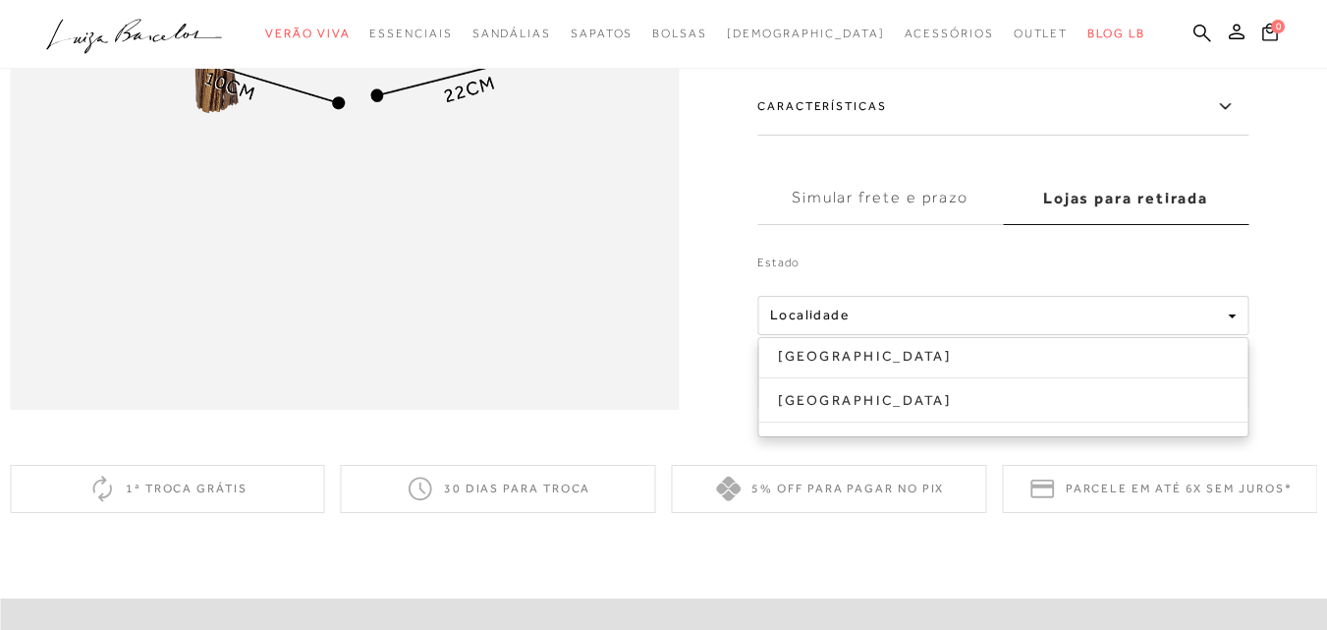
click at [889, 281] on label "Estado" at bounding box center [1002, 266] width 491 height 27
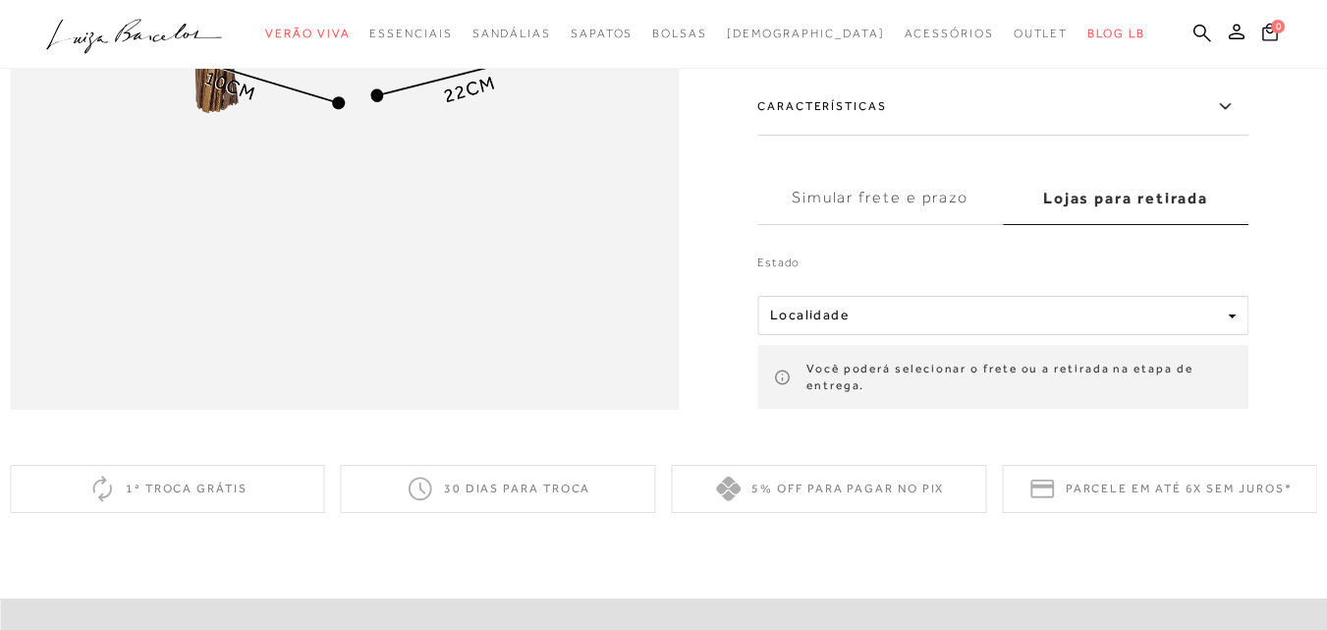
click at [863, 225] on label "Simular frete e prazo" at bounding box center [880, 198] width 246 height 53
click at [0, 0] on input "Simular frete e prazo" at bounding box center [0, 0] width 0 height 0
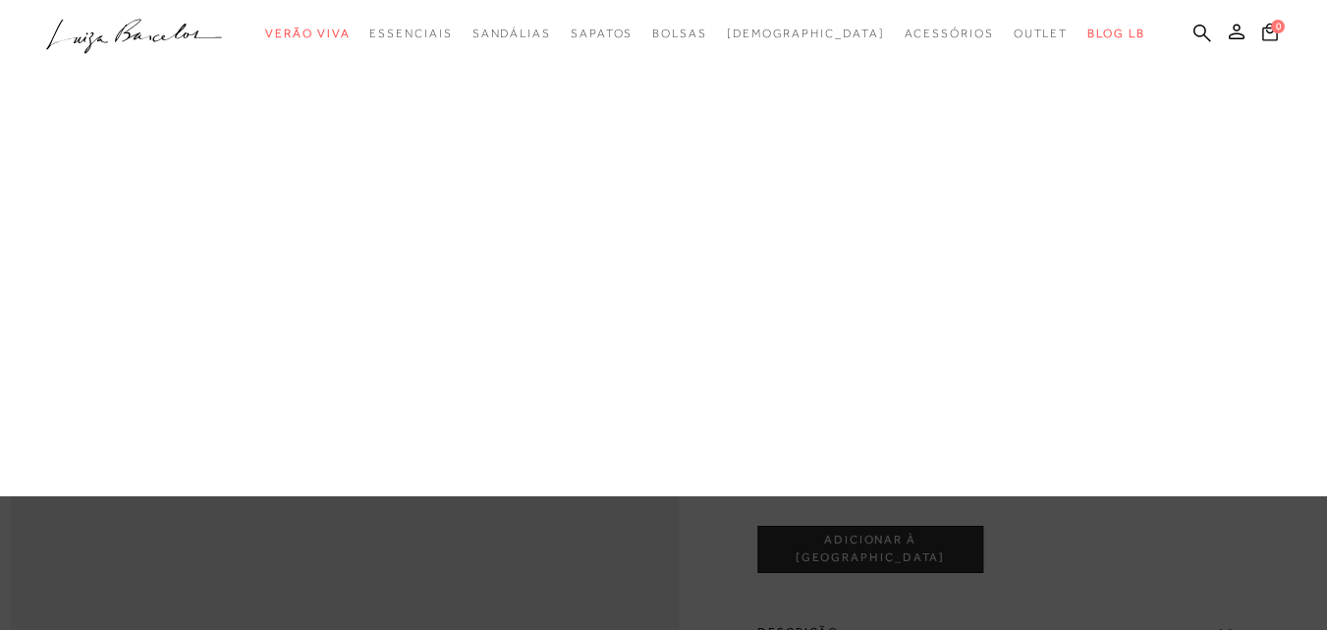
scroll to position [393, 0]
